Goal: Task Accomplishment & Management: Complete application form

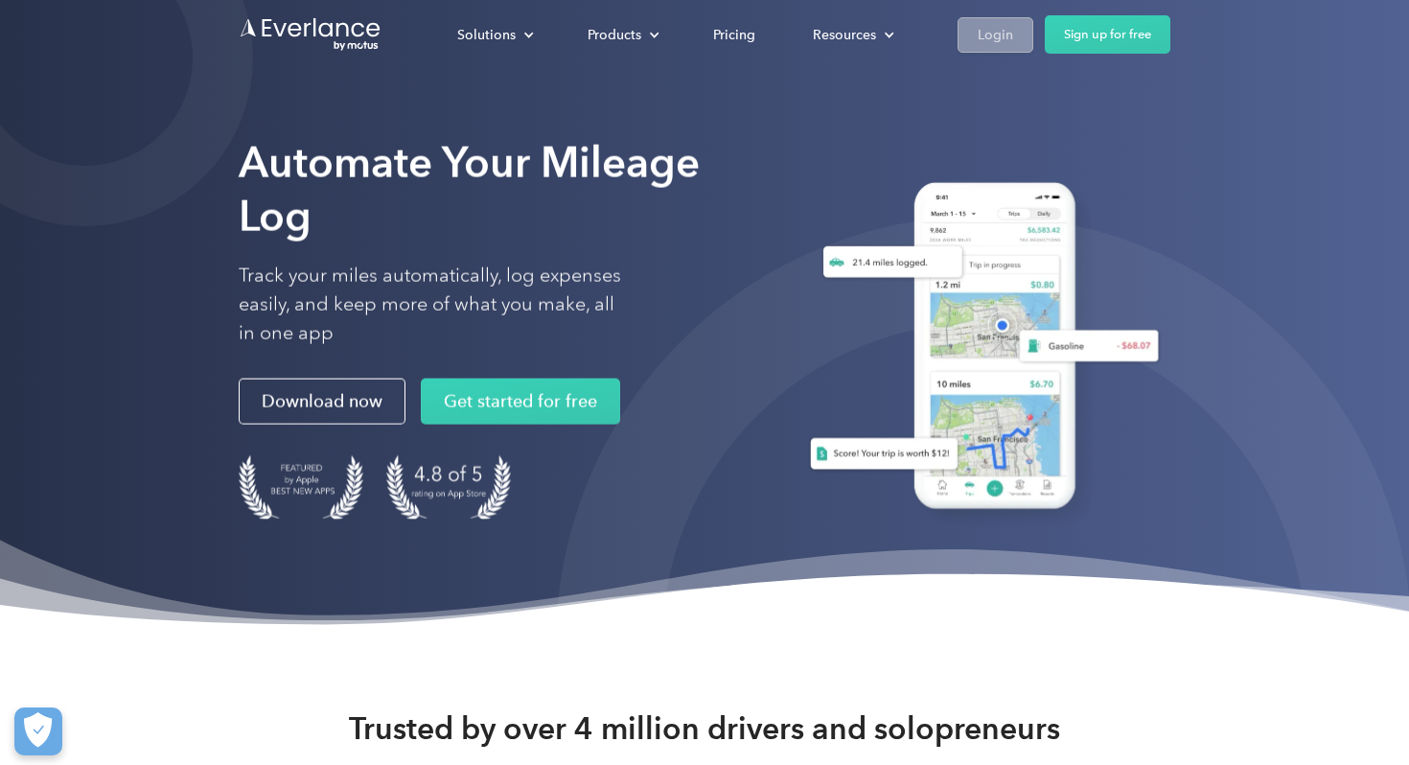
click at [998, 39] on div "Login" at bounding box center [995, 35] width 35 height 24
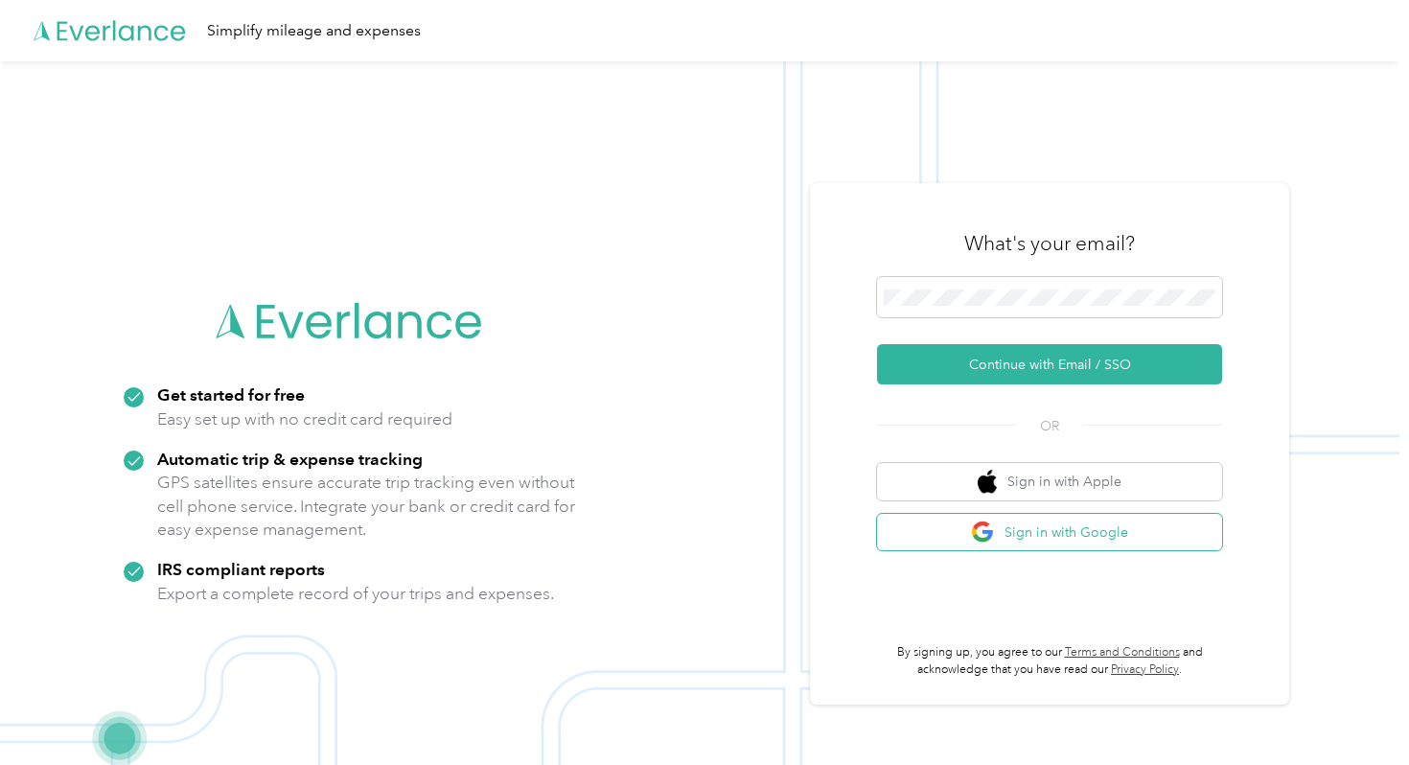
click at [1039, 530] on button "Sign in with Google" at bounding box center [1049, 532] width 345 height 37
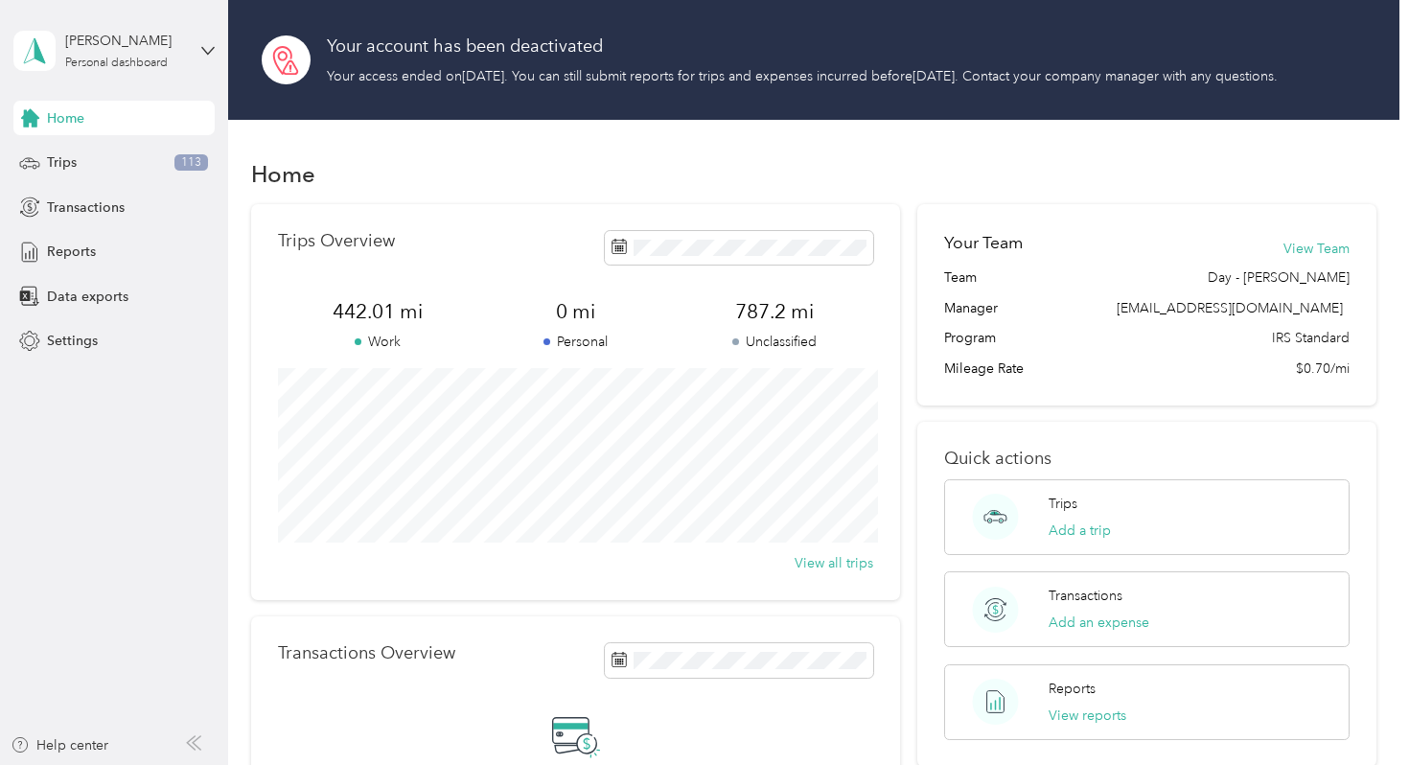
scroll to position [33, 0]
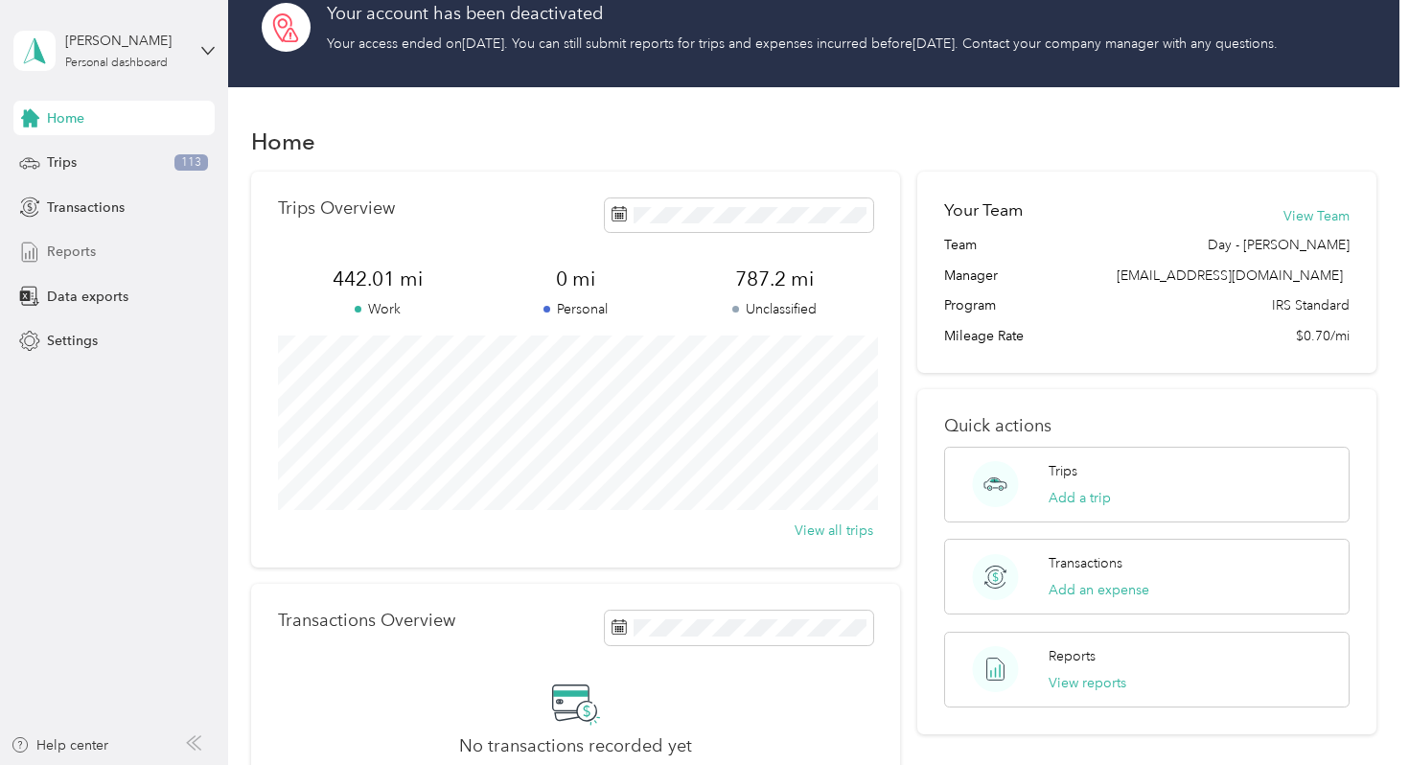
click at [109, 245] on div "Reports" at bounding box center [113, 252] width 201 height 35
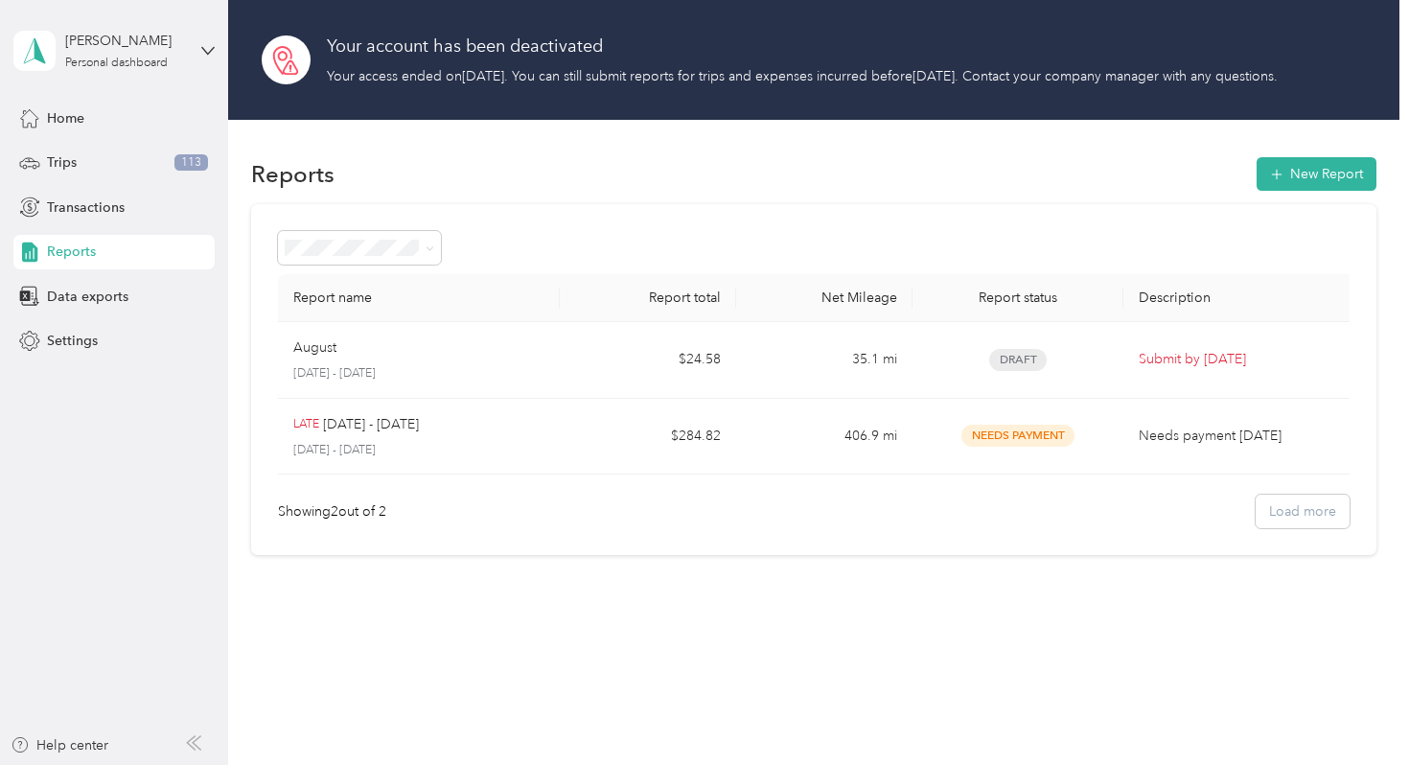
scroll to position [8, 0]
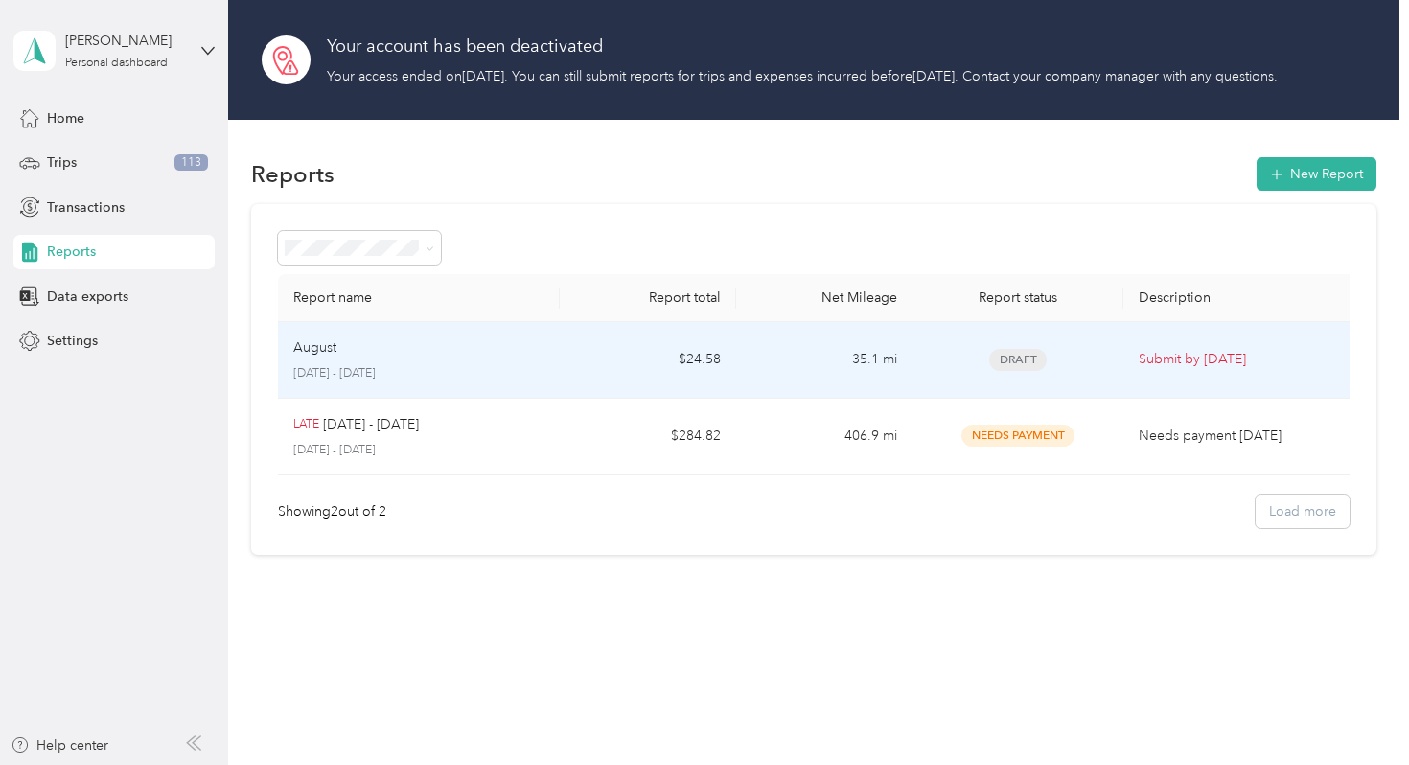
click at [758, 374] on td "35.1 mi" at bounding box center [824, 360] width 176 height 77
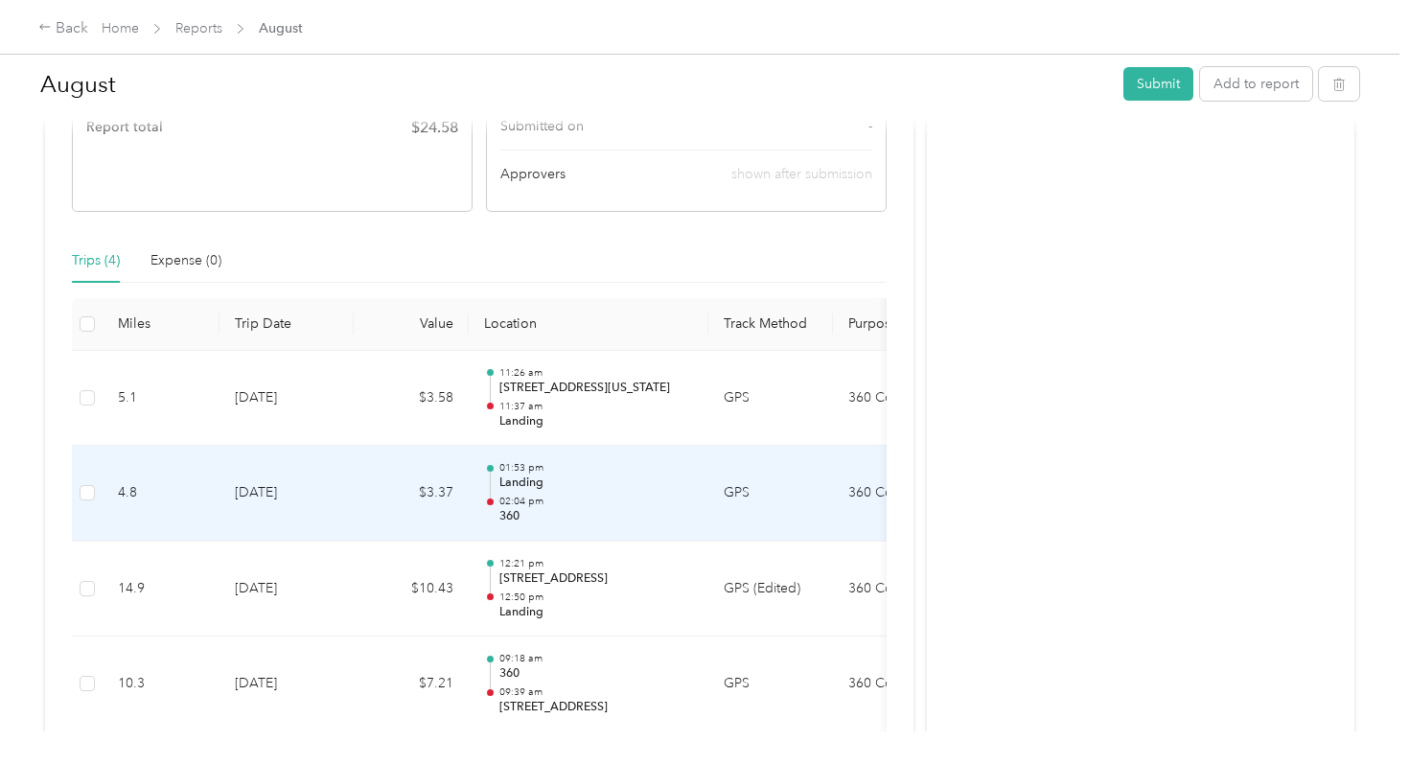
scroll to position [447, 0]
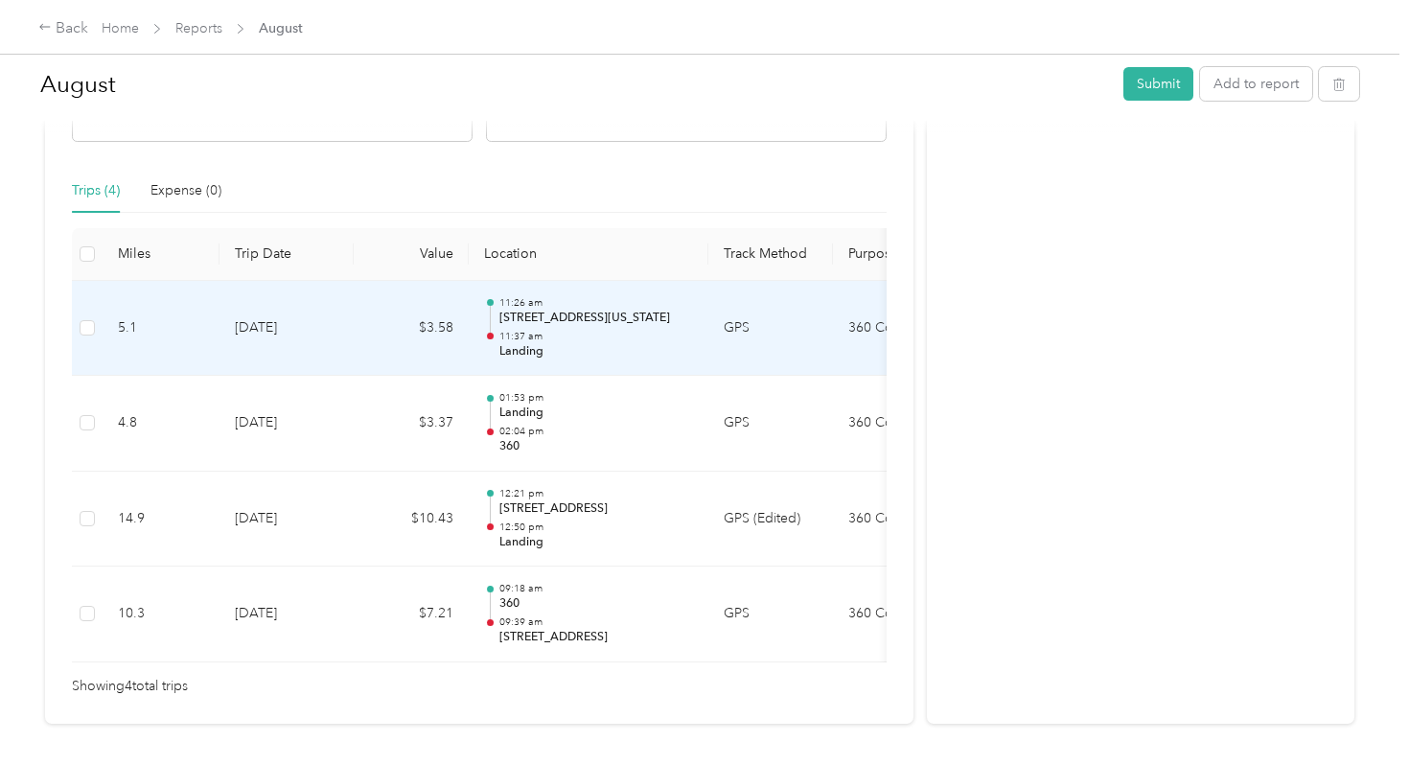
click at [735, 329] on td "GPS" at bounding box center [770, 329] width 125 height 96
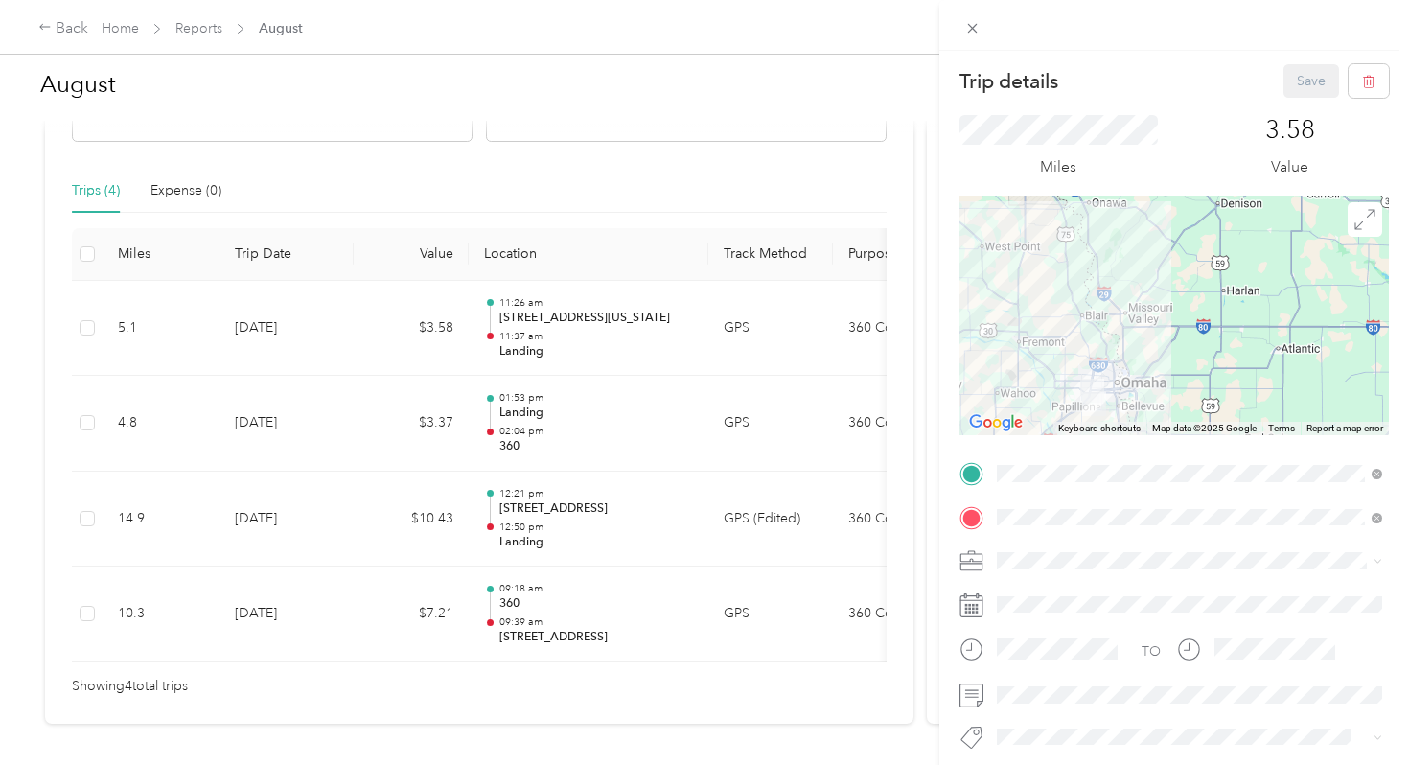
click at [498, 630] on div "Trip details Save This trip cannot be edited because it is either under review,…" at bounding box center [704, 382] width 1409 height 765
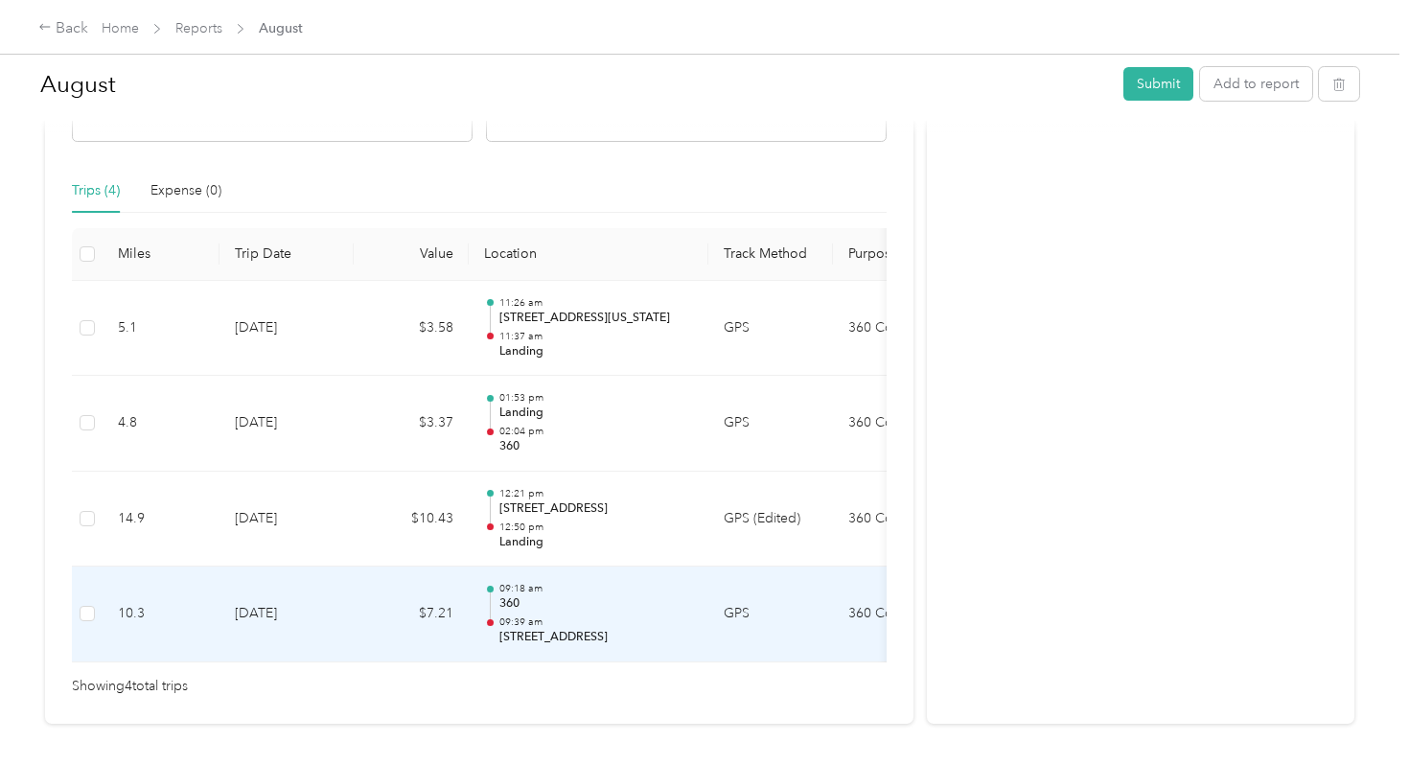
click at [531, 617] on p "09:39 am" at bounding box center [596, 621] width 194 height 13
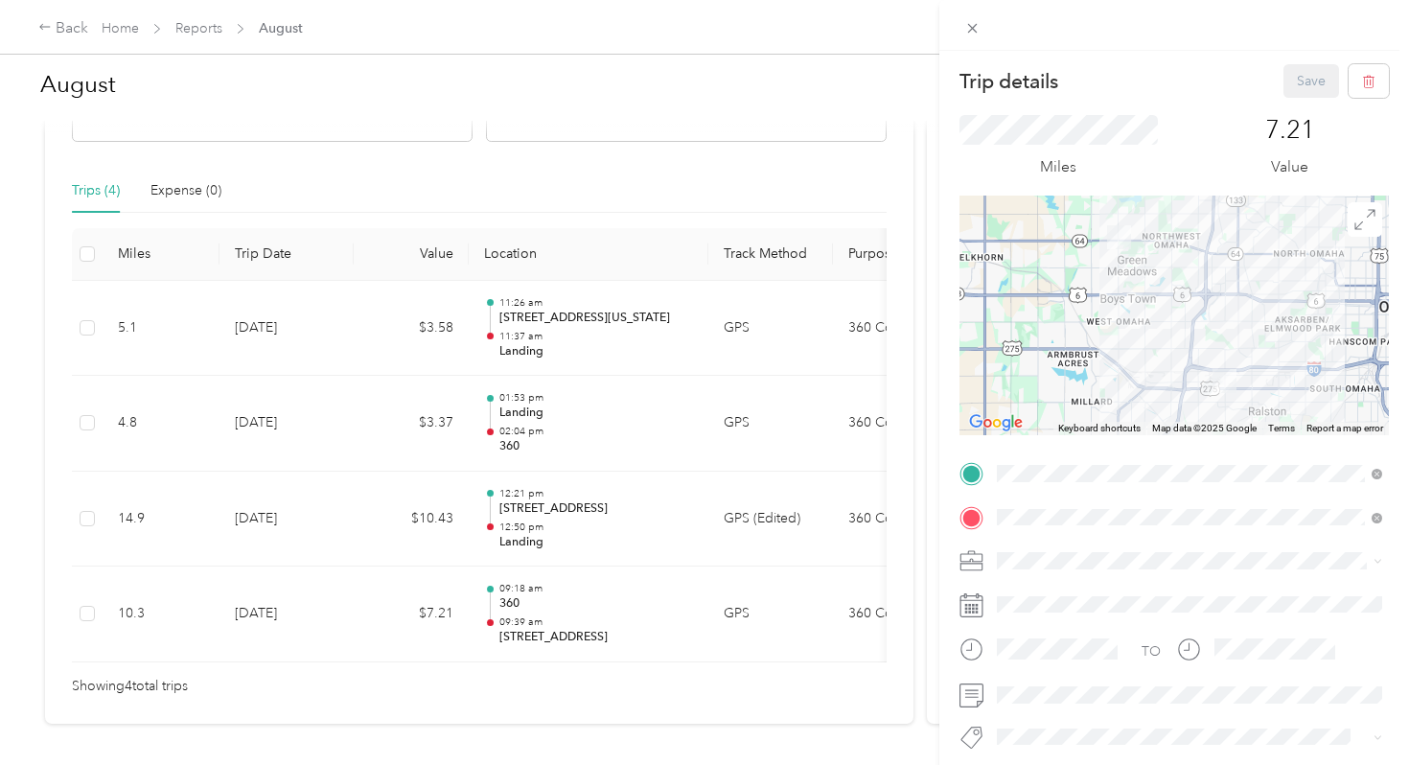
click at [562, 528] on div "Trip details Save This trip cannot be edited because it is either under review,…" at bounding box center [704, 382] width 1409 height 765
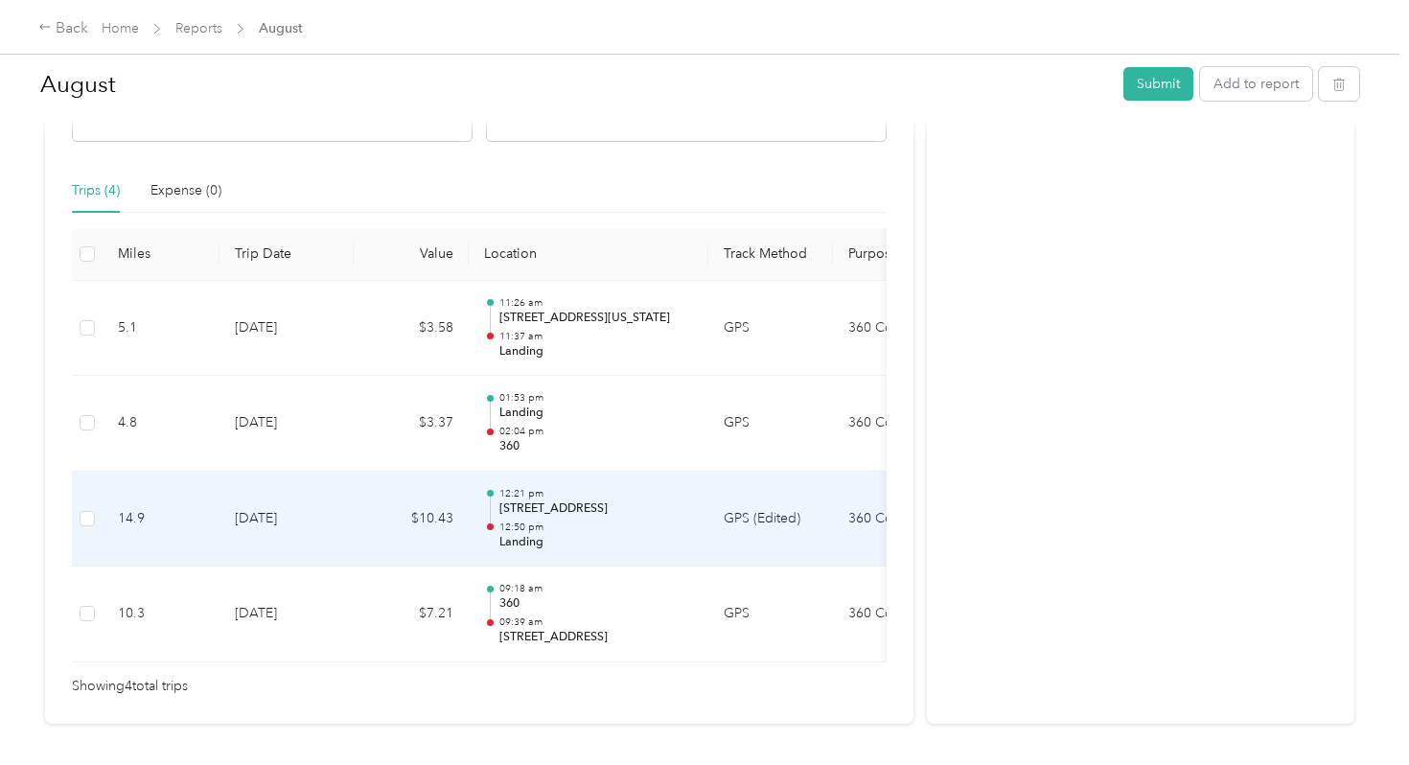
click at [562, 526] on p "12:50 pm" at bounding box center [596, 526] width 194 height 13
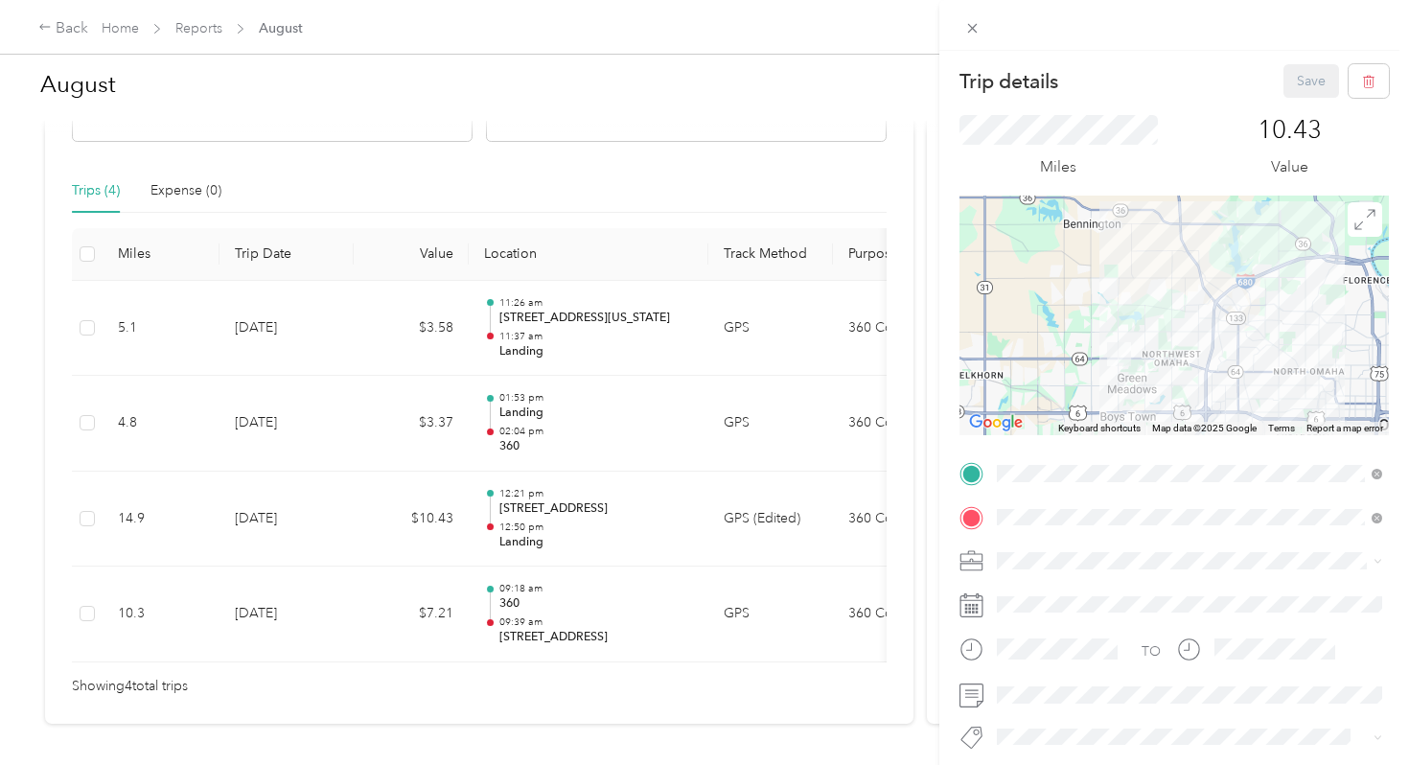
drag, startPoint x: 1087, startPoint y: 207, endPoint x: 1122, endPoint y: 361, distance: 158.3
click at [1122, 361] on img at bounding box center [1119, 354] width 24 height 24
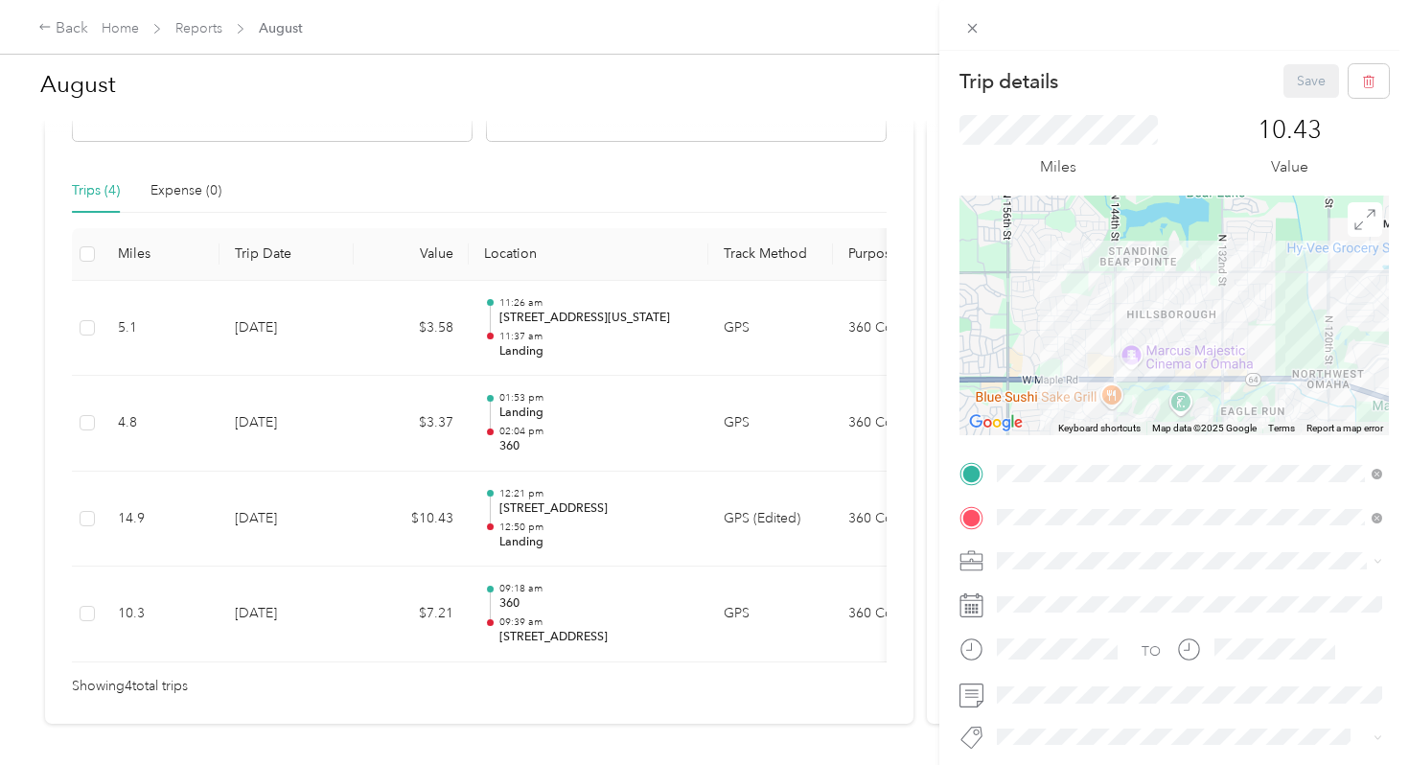
click at [624, 417] on div "Trip details Save This trip cannot be edited because it is either under review,…" at bounding box center [704, 382] width 1409 height 765
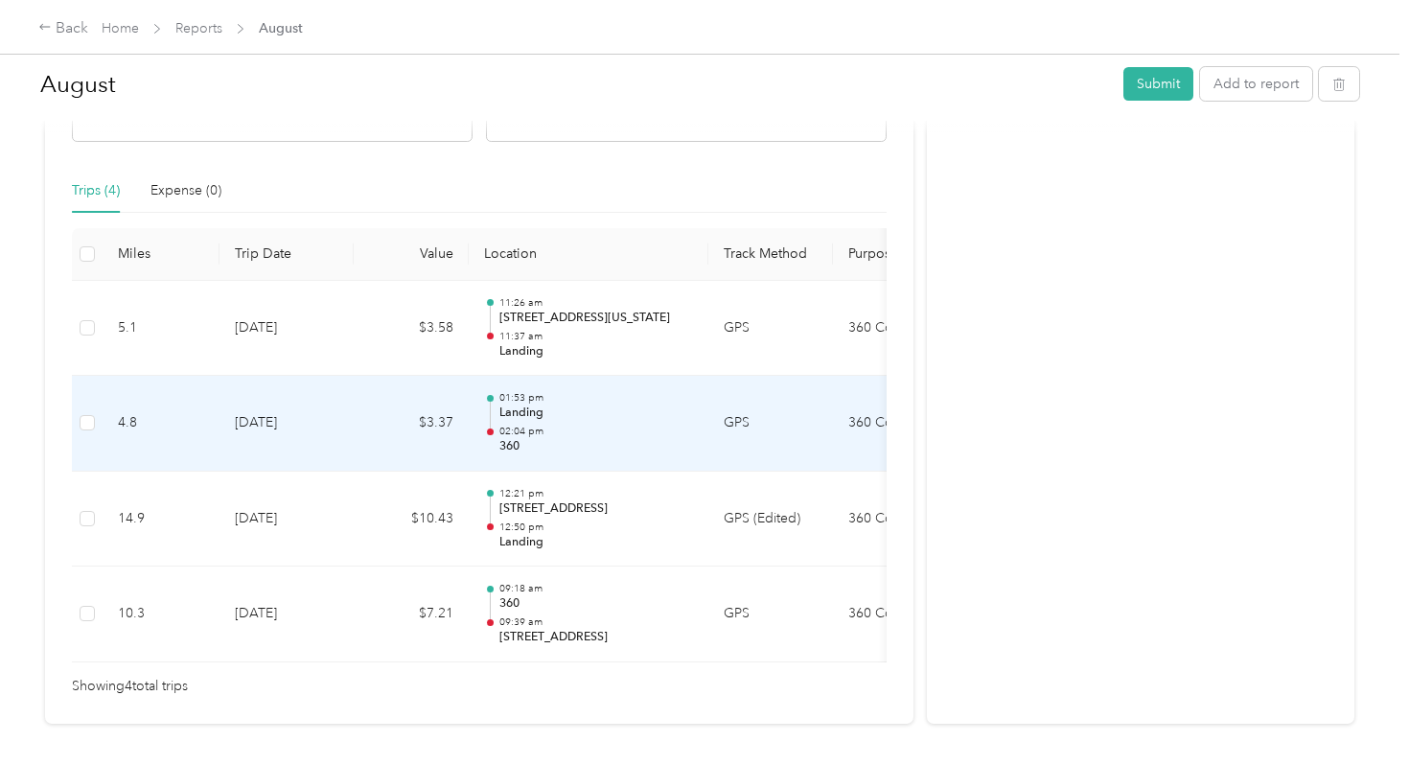
click at [594, 420] on p "Landing" at bounding box center [596, 412] width 194 height 17
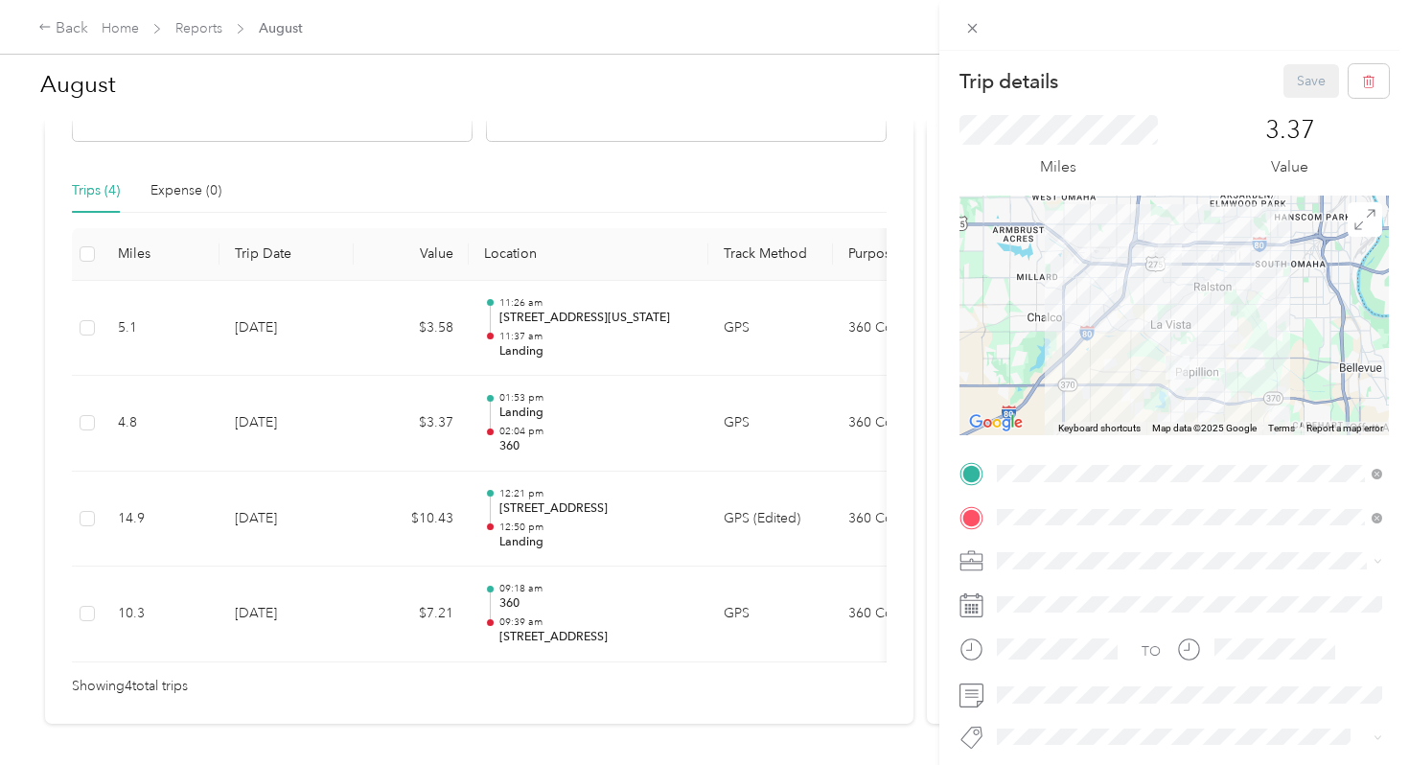
click at [642, 303] on div "Trip details Save This trip cannot be edited because it is either under review,…" at bounding box center [704, 382] width 1409 height 765
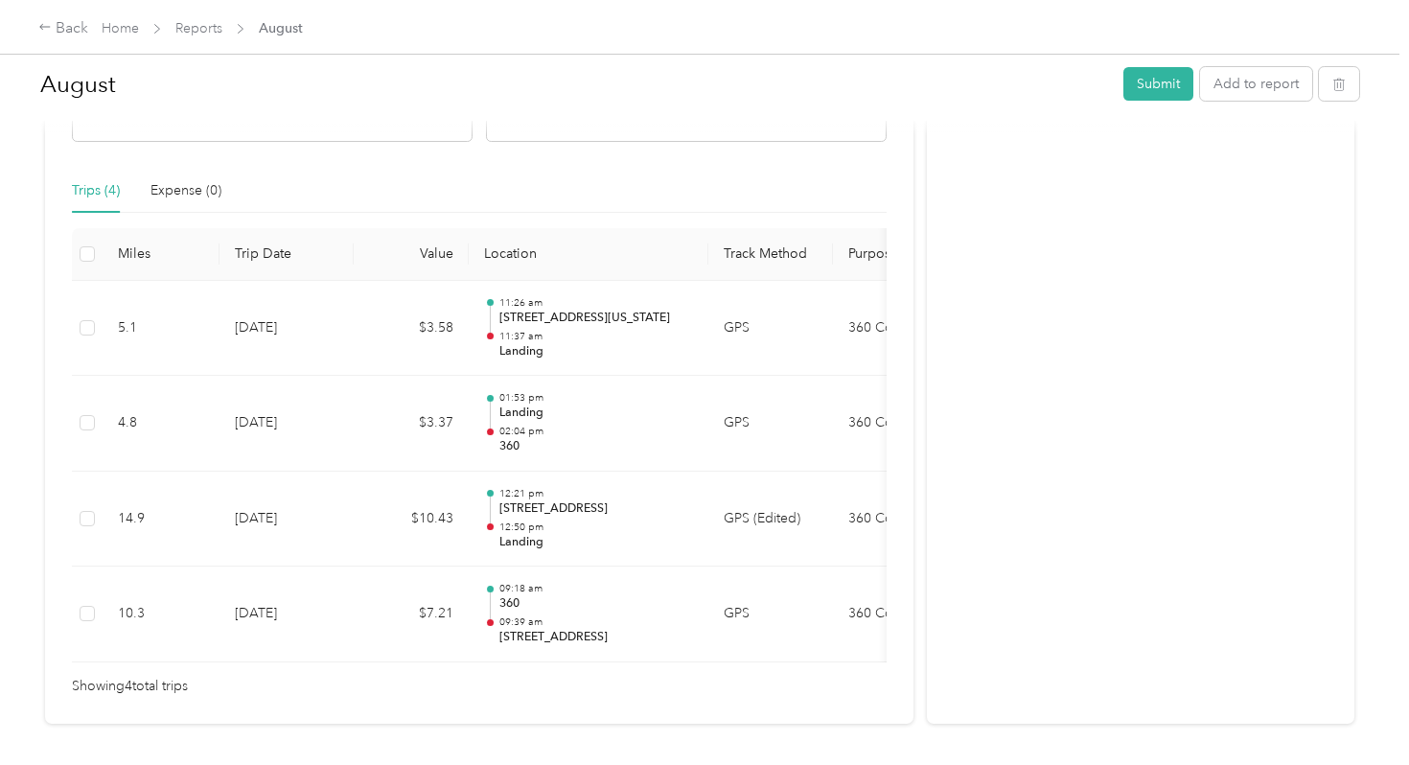
click at [629, 319] on p "[STREET_ADDRESS][US_STATE]" at bounding box center [596, 318] width 194 height 17
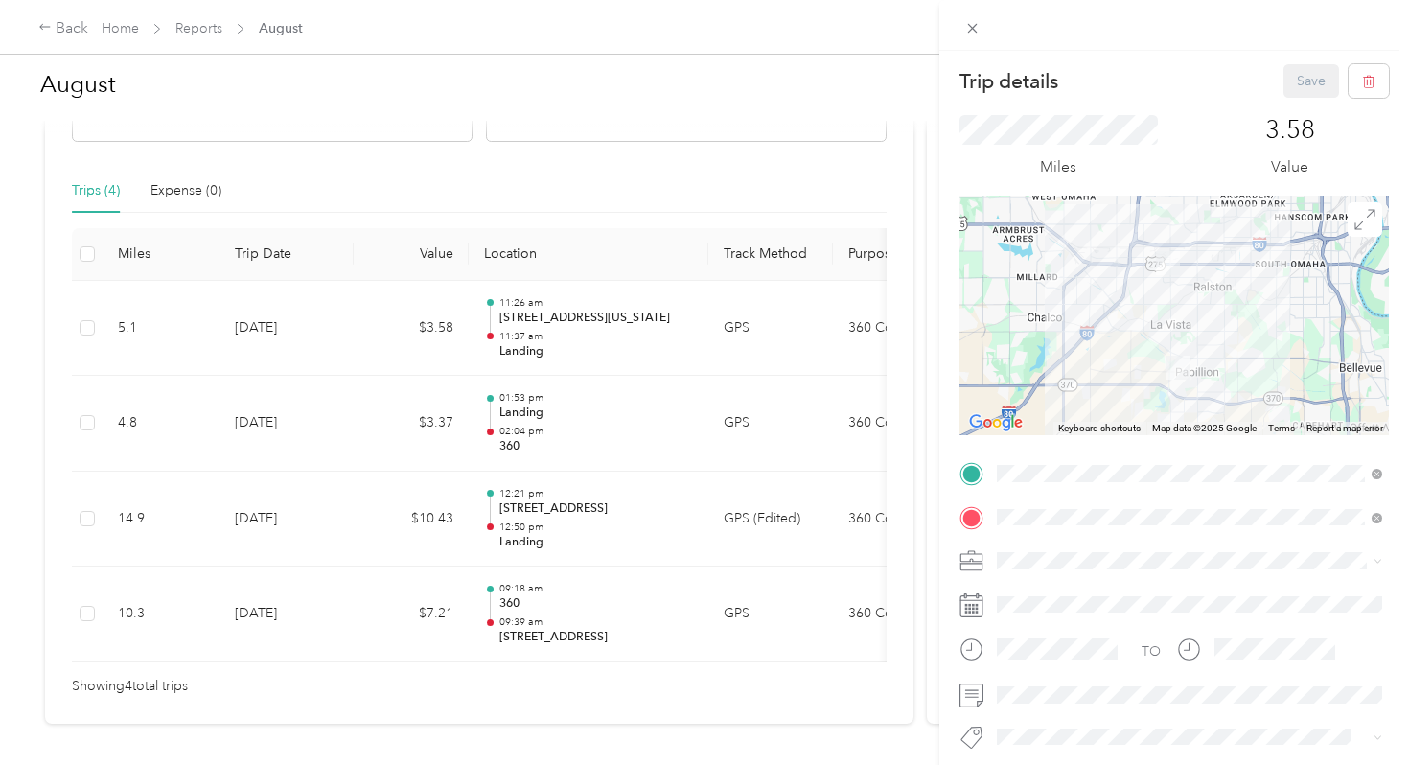
click at [618, 433] on div "Trip details Save This trip cannot be edited because it is either under review,…" at bounding box center [704, 382] width 1409 height 765
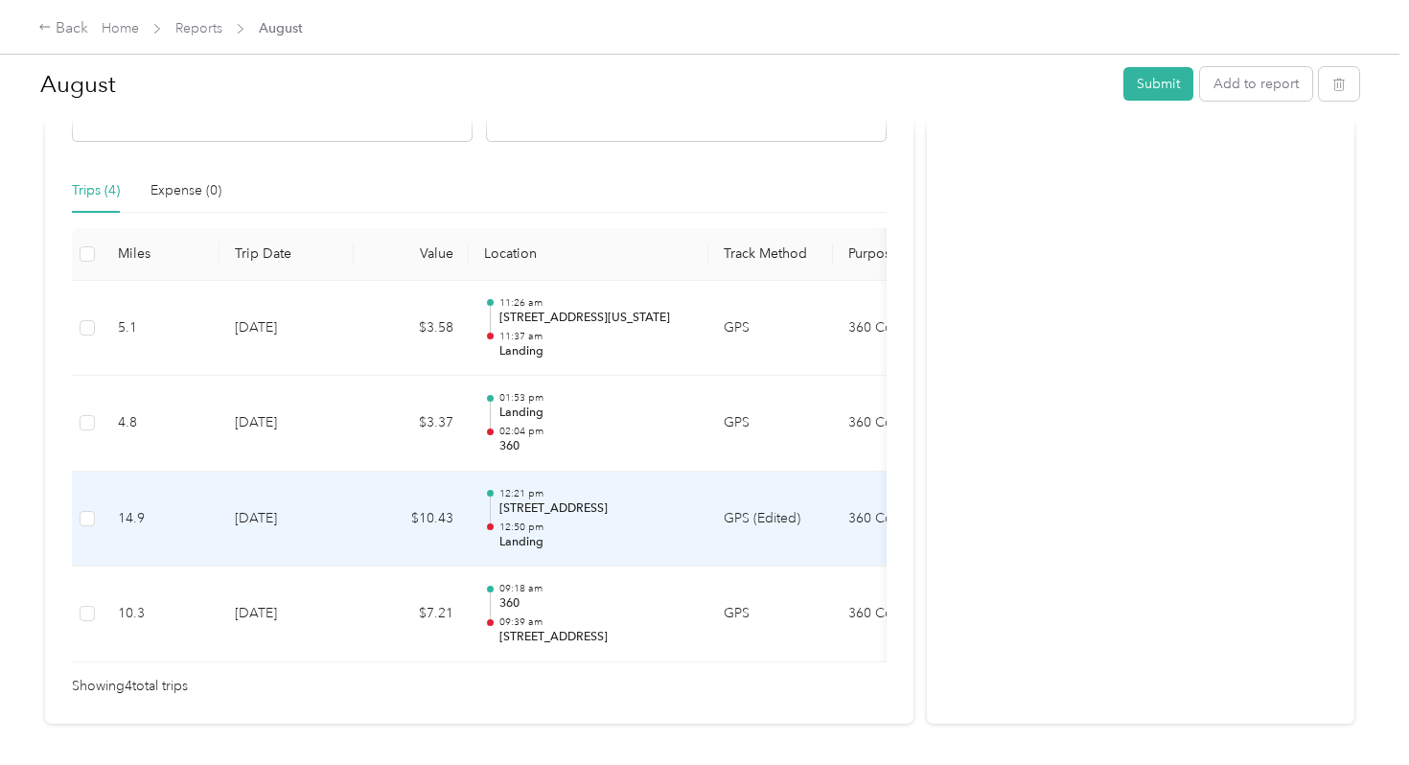
click at [592, 503] on p "[STREET_ADDRESS]" at bounding box center [596, 508] width 194 height 17
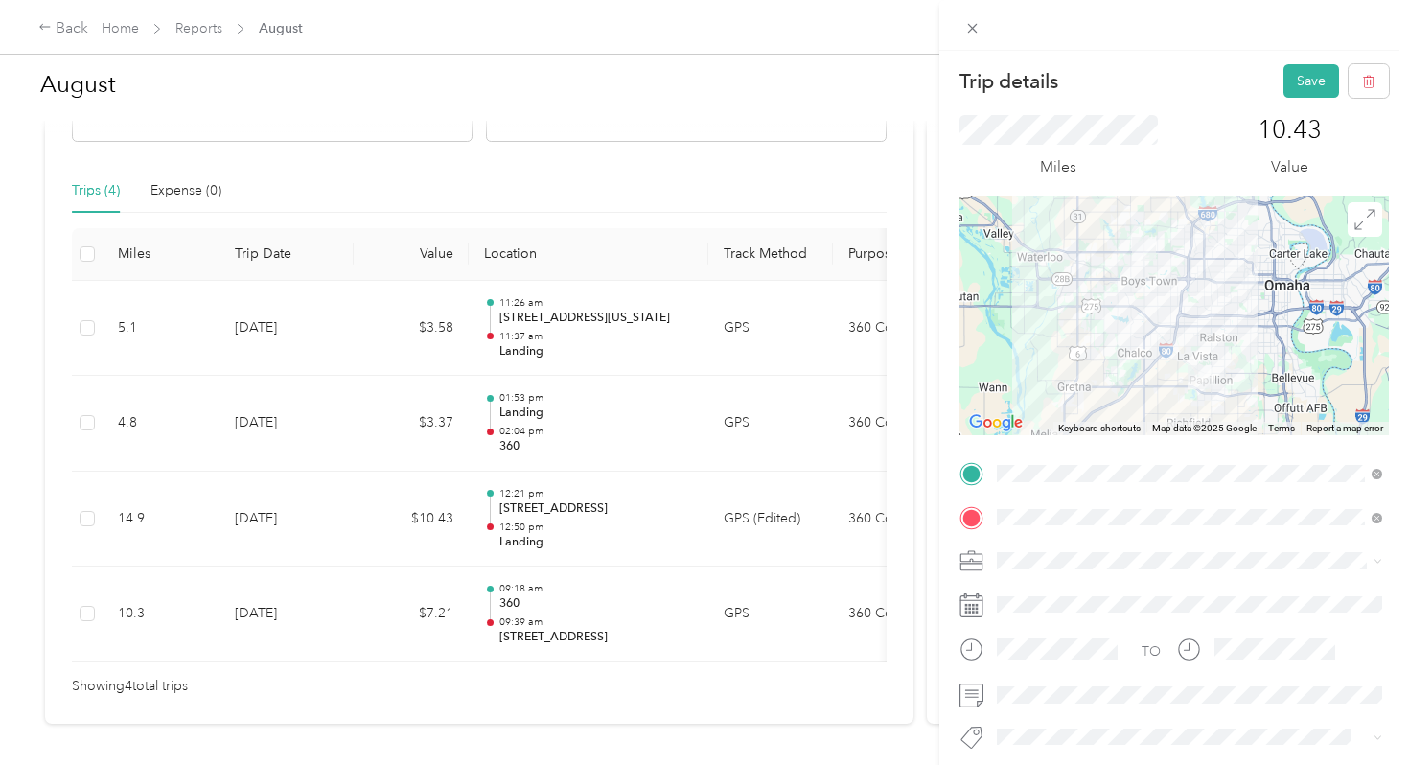
click at [701, 631] on div "Trip details Save This trip cannot be edited because it is either under review,…" at bounding box center [704, 382] width 1409 height 765
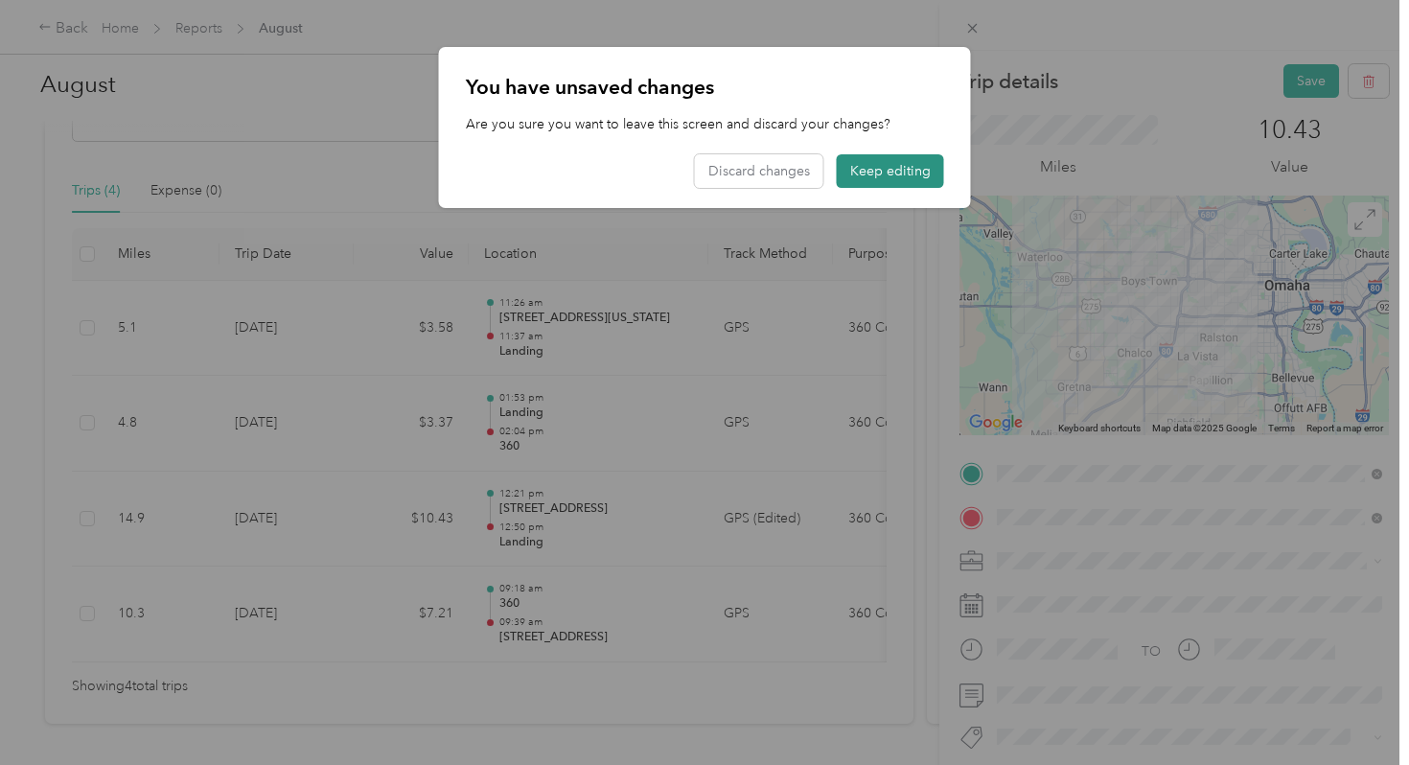
click at [898, 173] on button "Keep editing" at bounding box center [890, 171] width 107 height 34
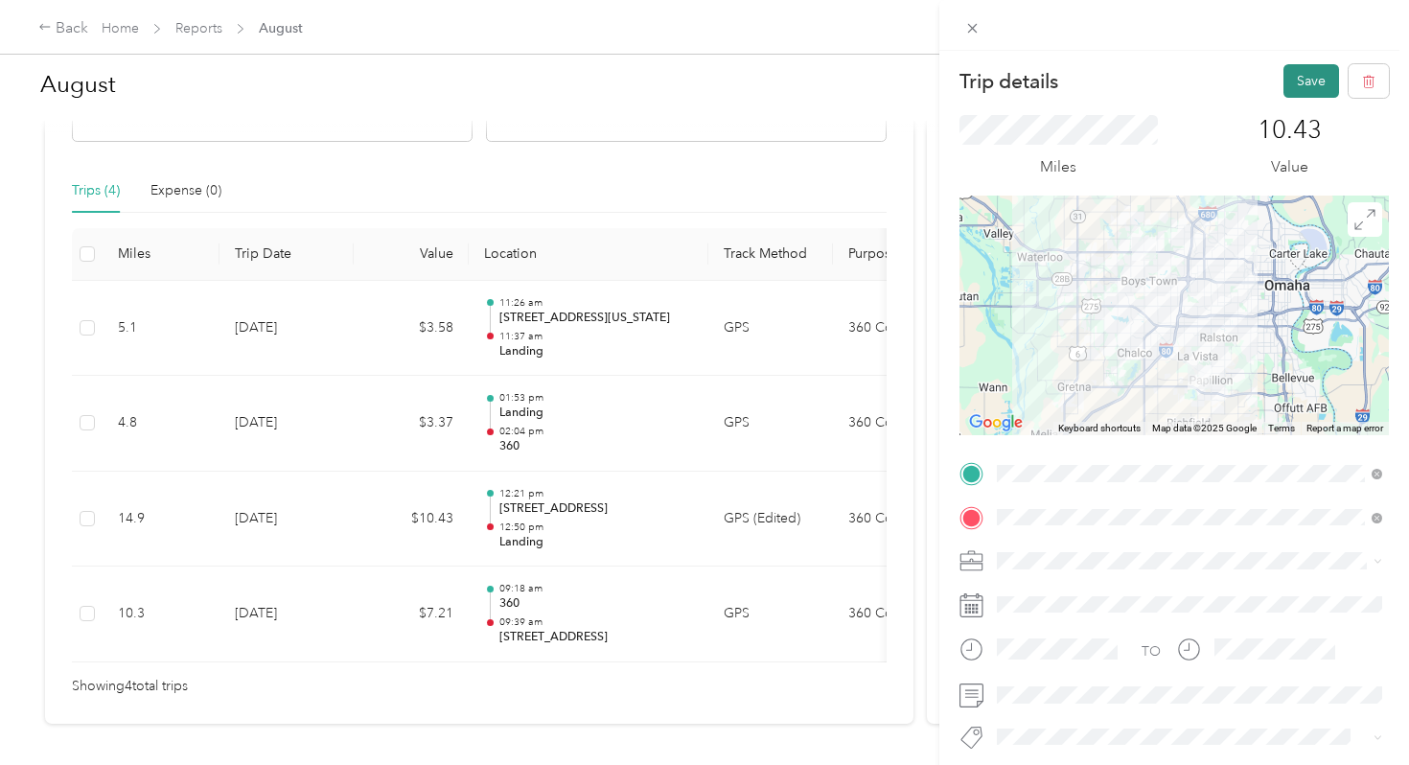
click at [1305, 80] on button "Save" at bounding box center [1311, 81] width 56 height 34
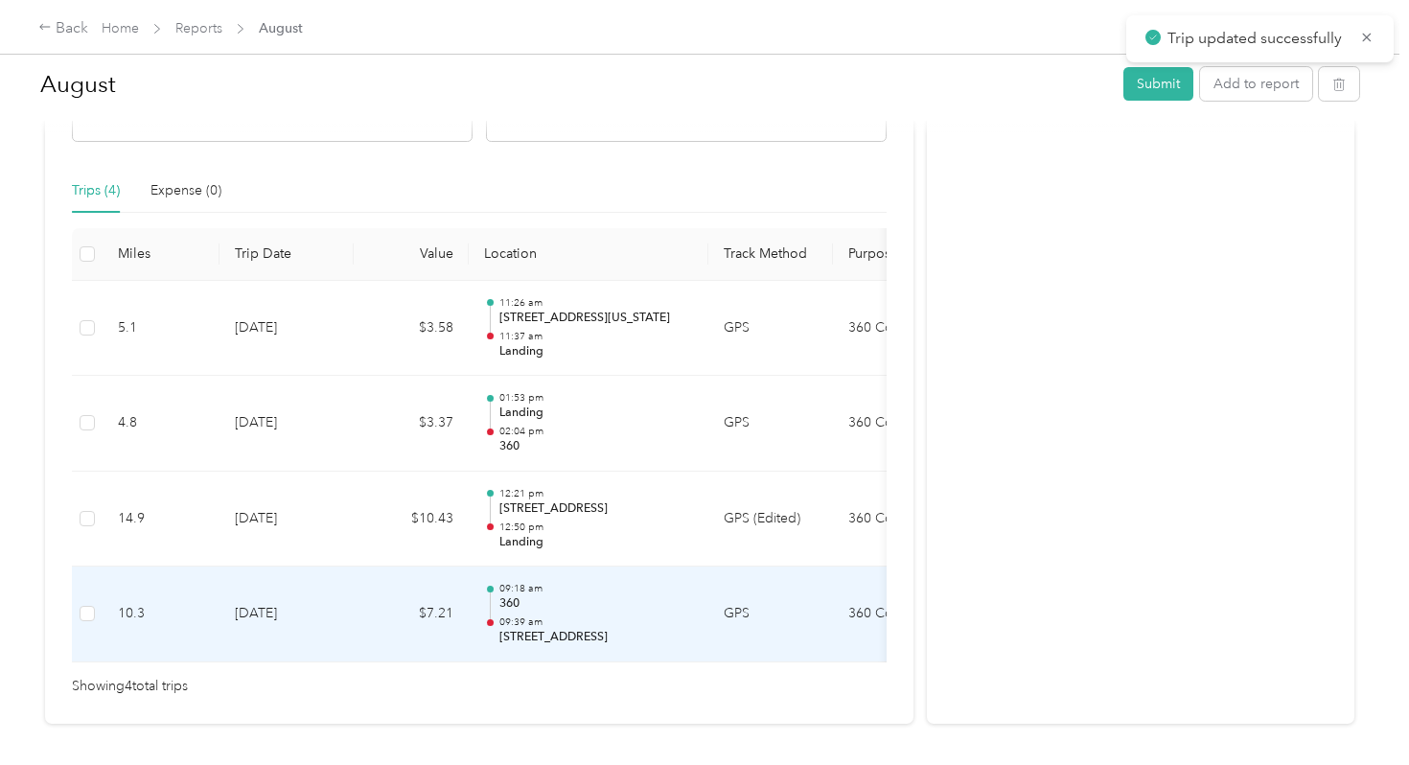
click at [721, 606] on td "GPS" at bounding box center [770, 614] width 125 height 96
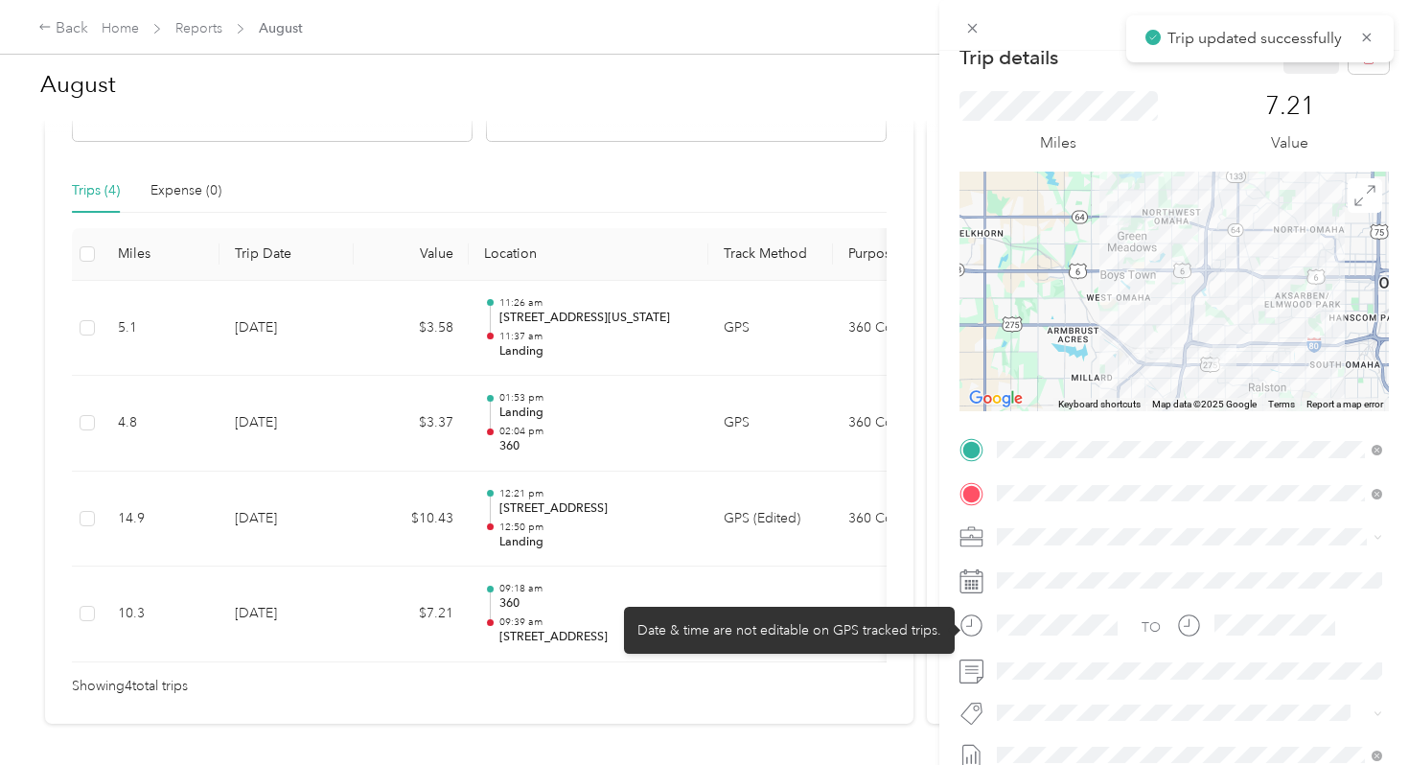
scroll to position [26, 0]
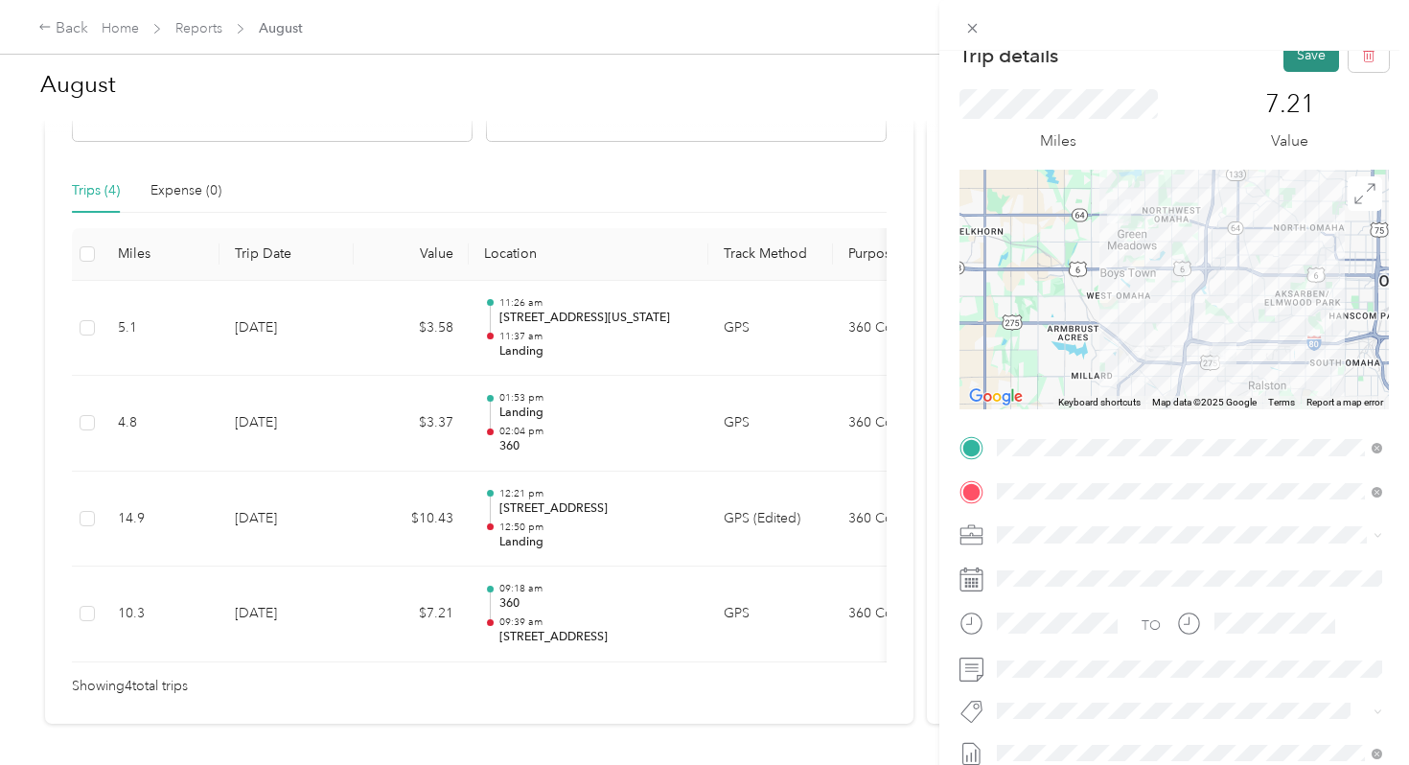
click at [1313, 68] on button "Save" at bounding box center [1311, 55] width 56 height 34
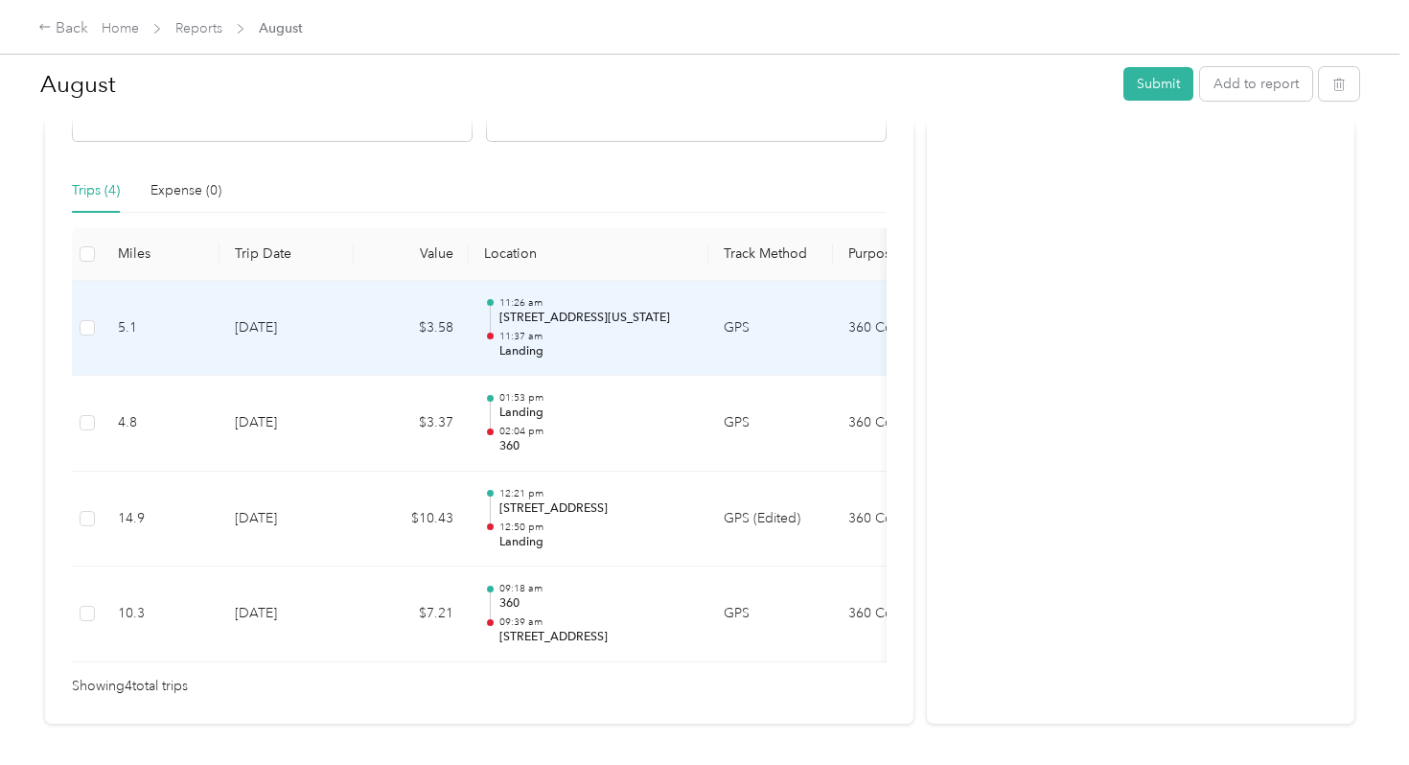
click at [771, 306] on td "GPS" at bounding box center [770, 329] width 125 height 96
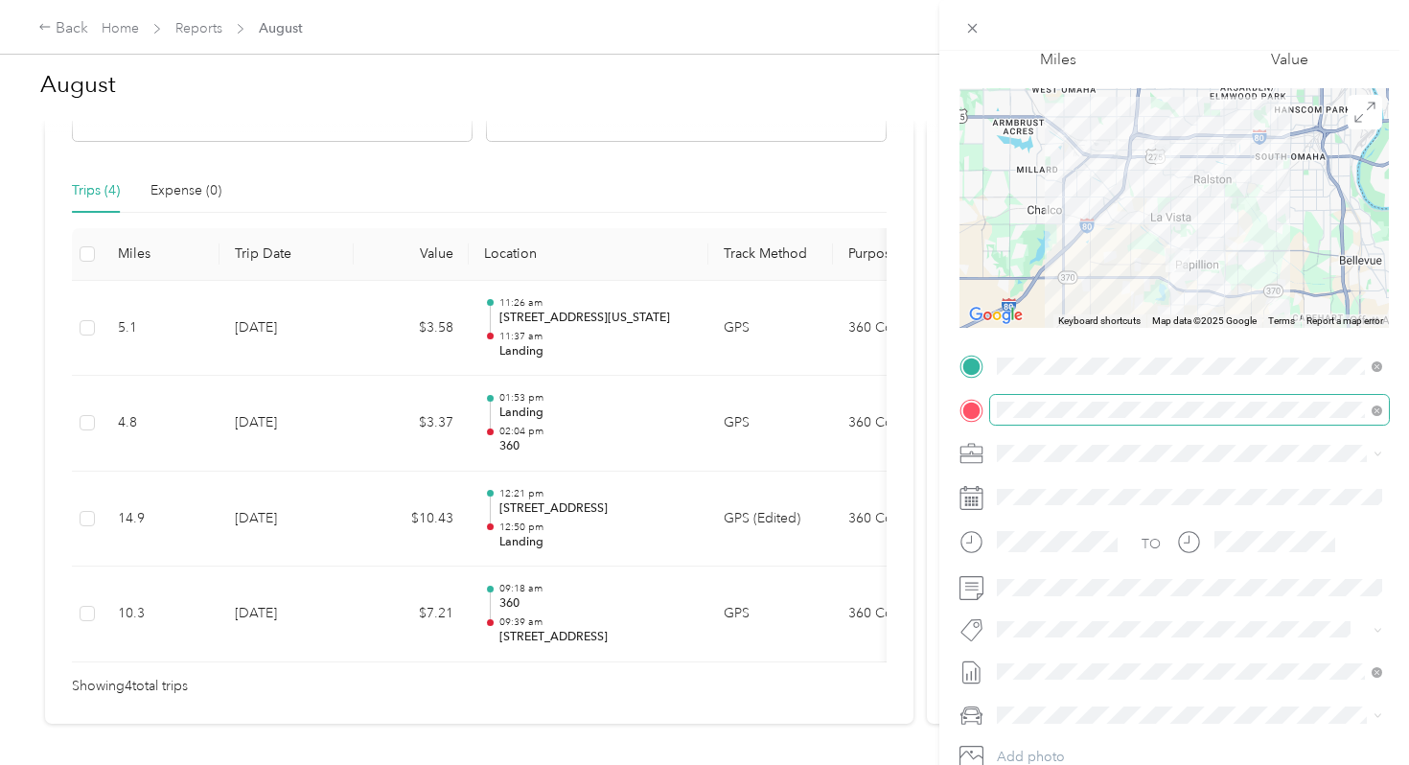
scroll to position [108, 0]
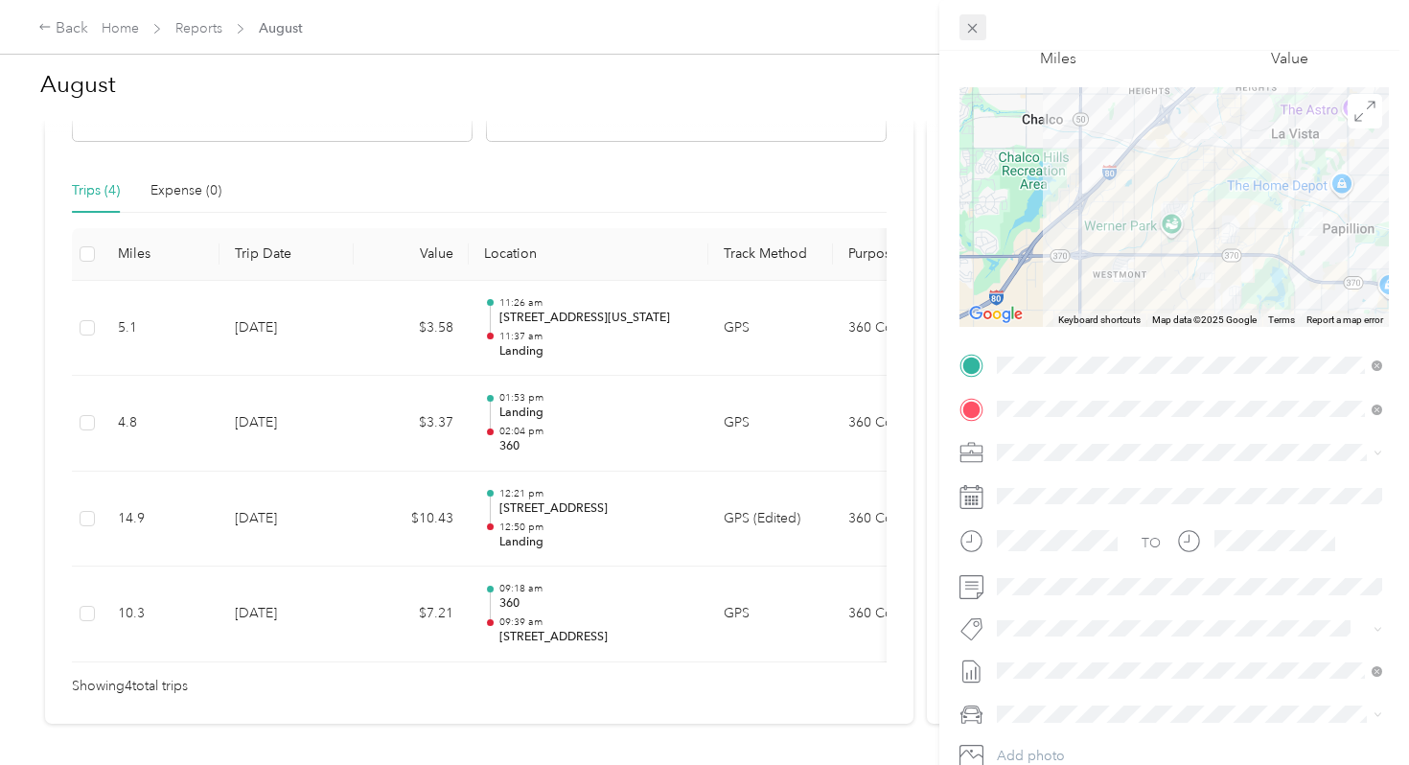
click at [973, 764] on div "Trip details Save This trip cannot be edited because it is either under review,…" at bounding box center [699, 765] width 1399 height 0
click at [973, 35] on icon at bounding box center [972, 28] width 16 height 16
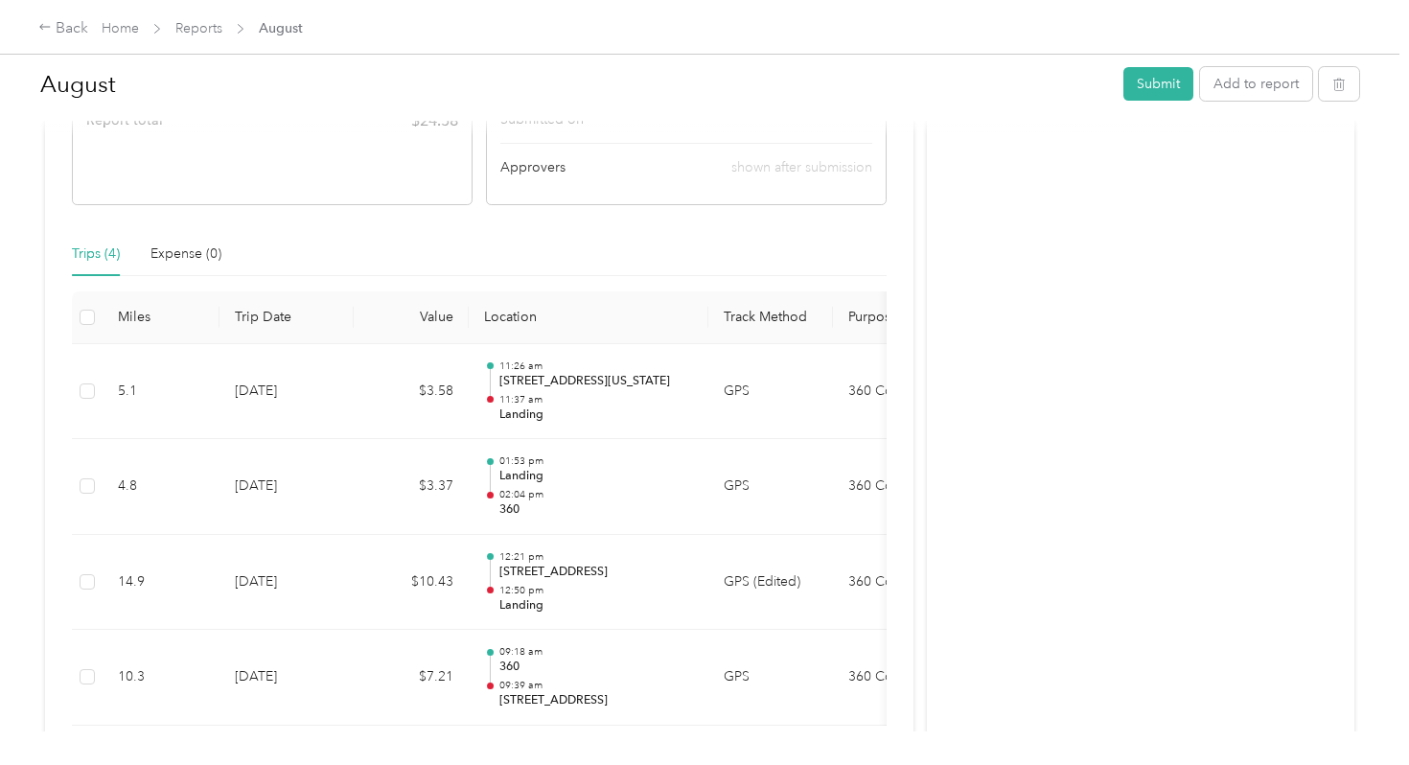
scroll to position [368, 0]
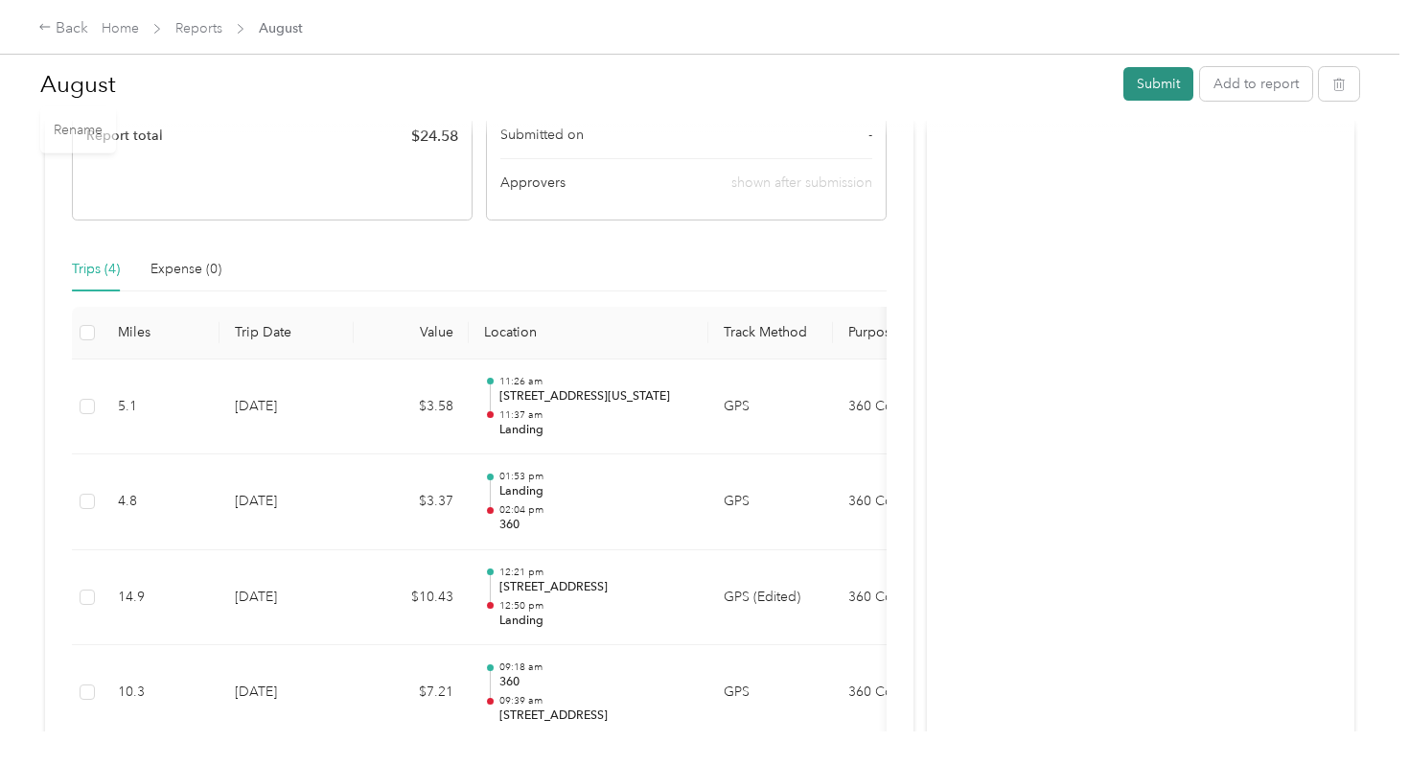
click at [1155, 91] on button "Submit" at bounding box center [1158, 84] width 70 height 34
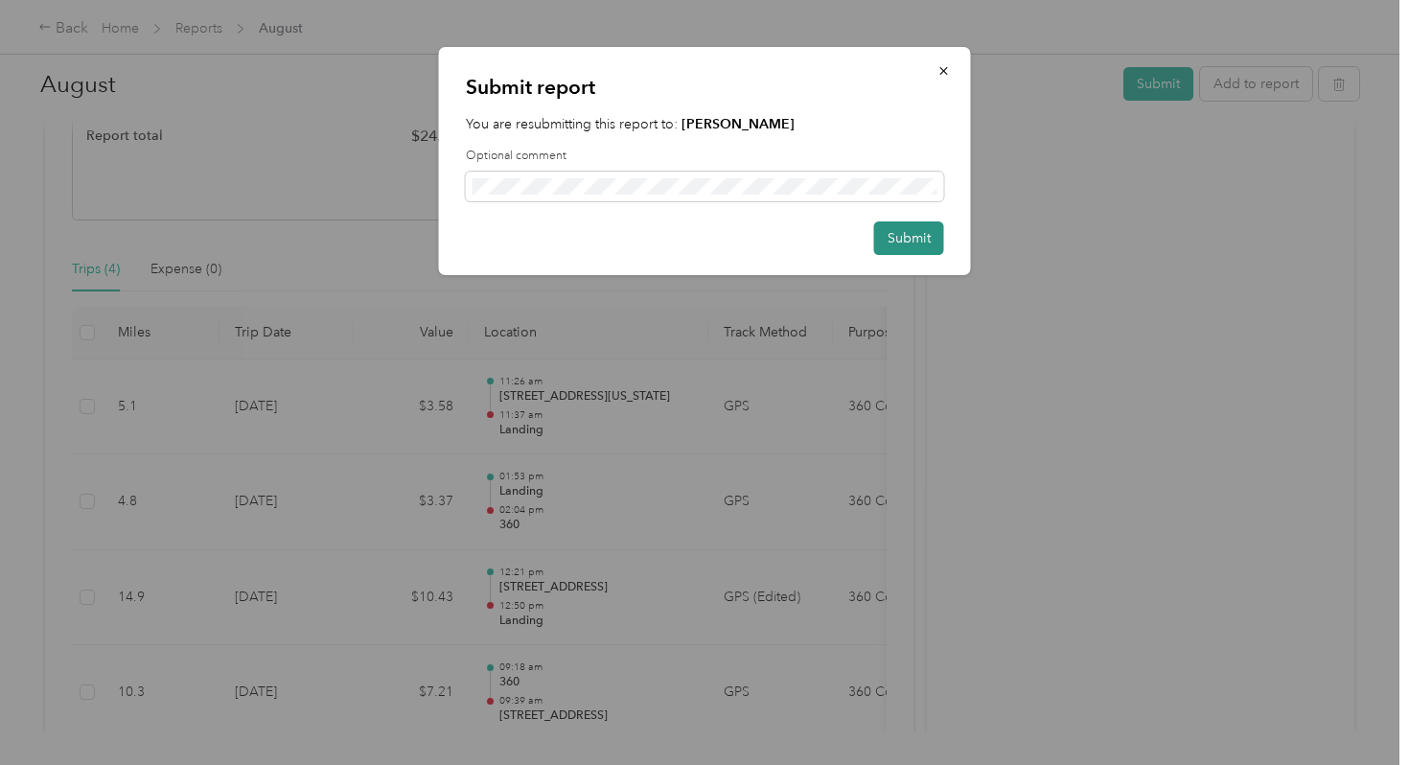
click at [925, 238] on button "Submit" at bounding box center [909, 238] width 70 height 34
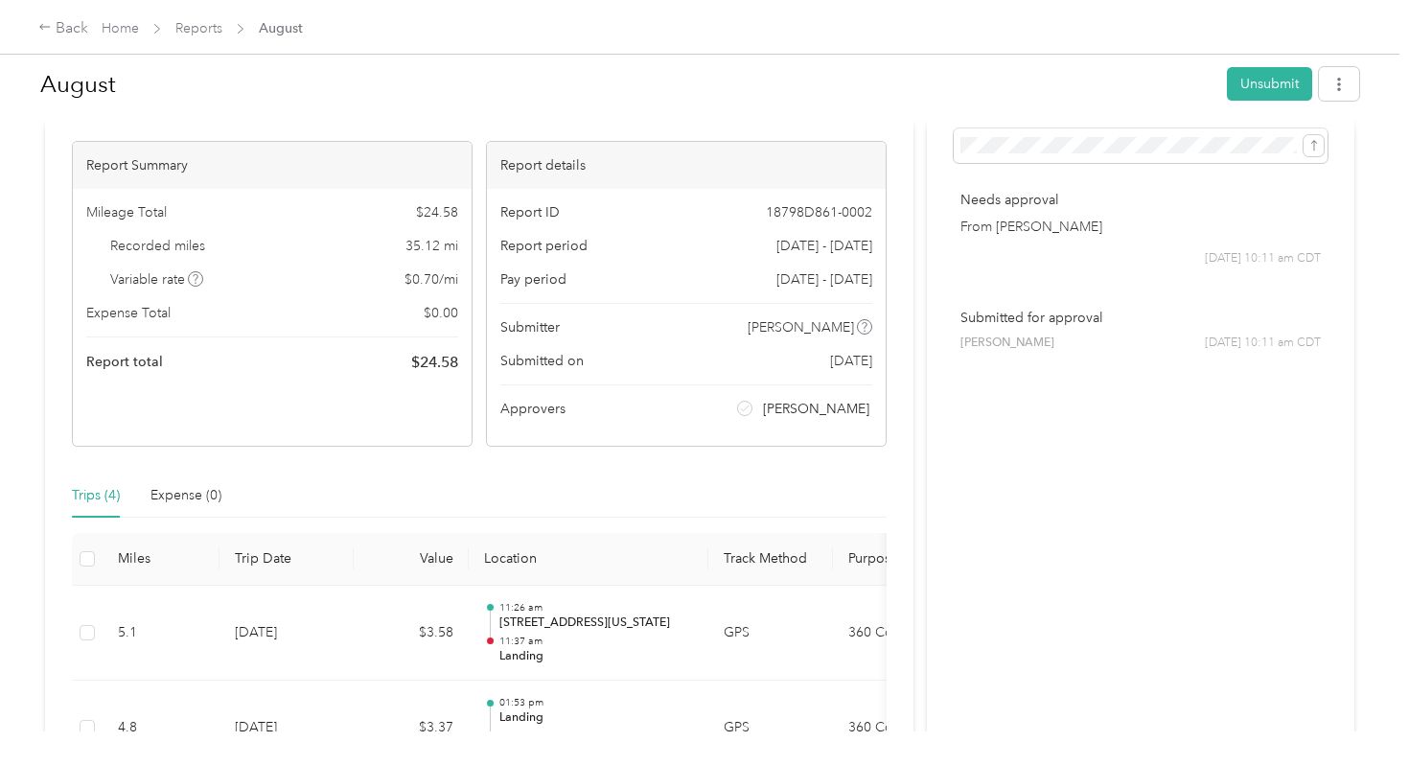
scroll to position [93, 0]
